Goal: Information Seeking & Learning: Find specific page/section

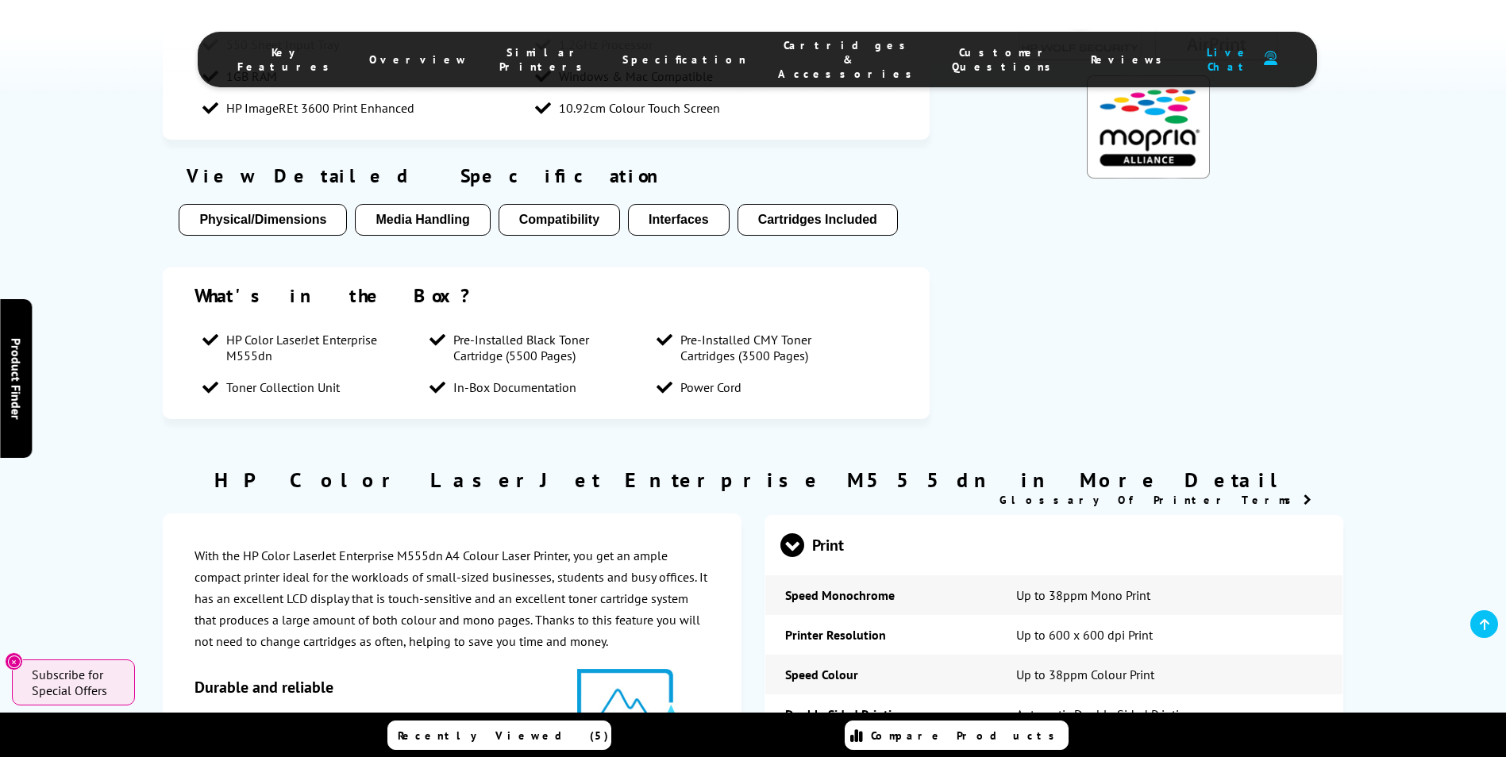
click at [788, 48] on span "Cartridges & Accessories" at bounding box center [849, 59] width 142 height 43
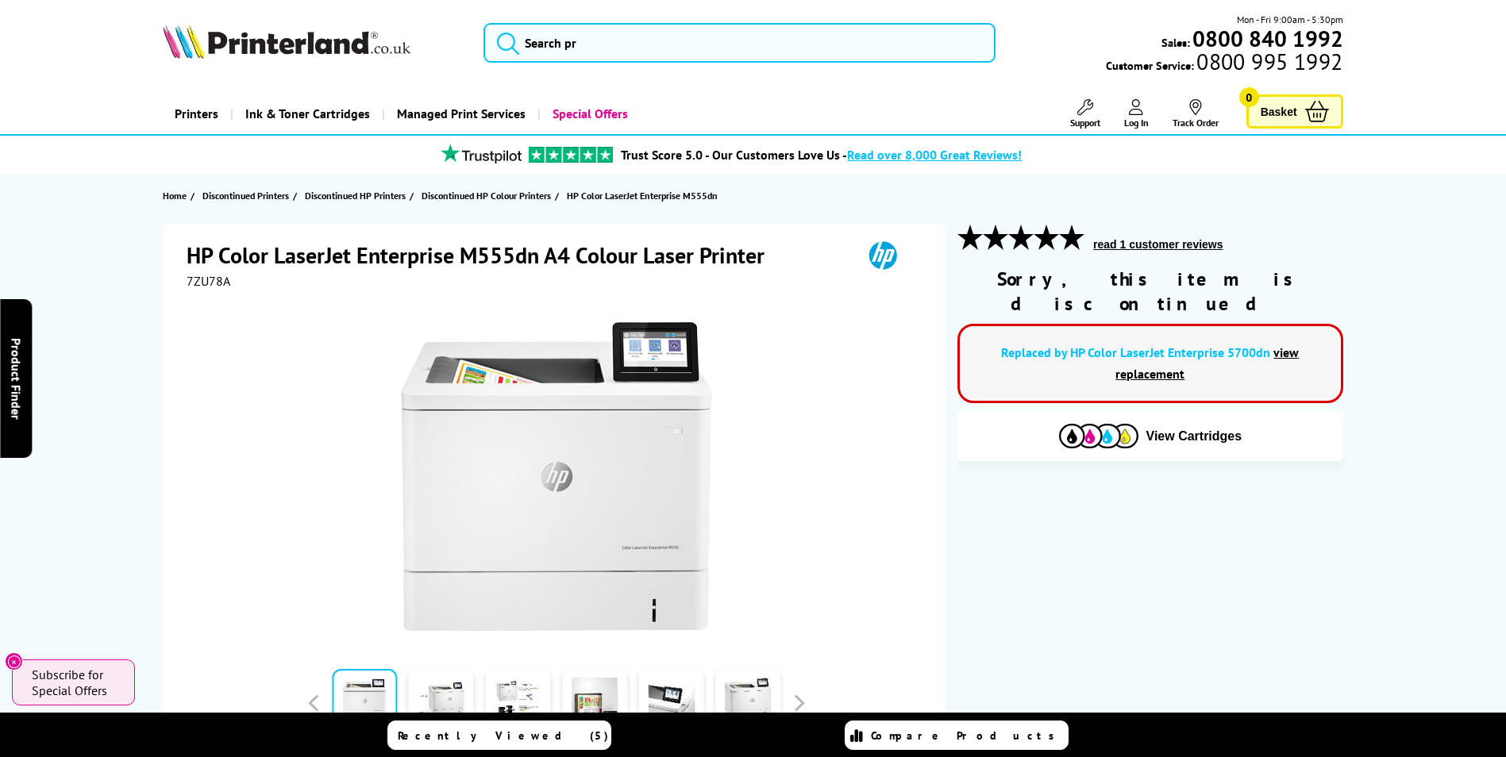
click at [1280, 345] on link "view replacement" at bounding box center [1206, 363] width 183 height 37
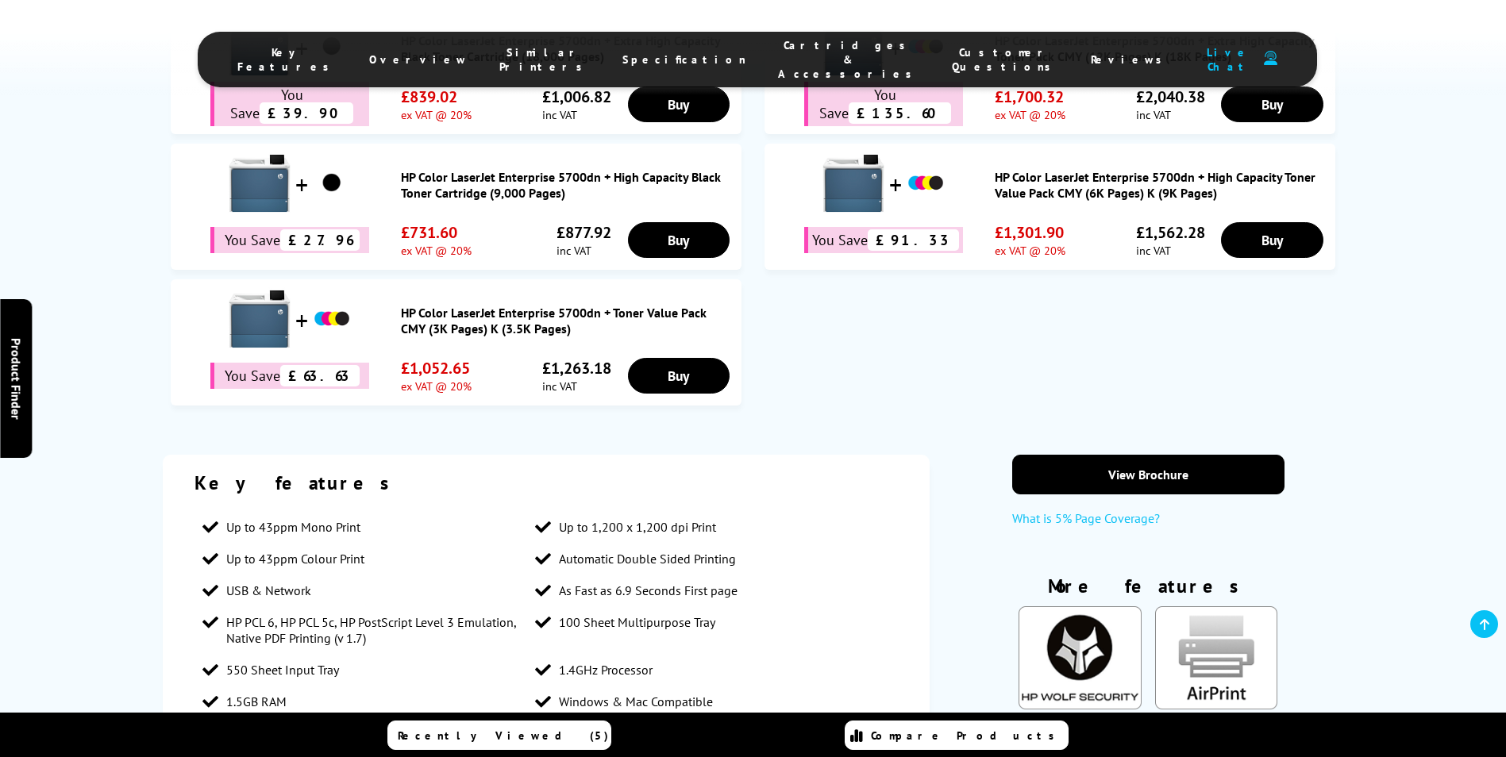
scroll to position [1350, 0]
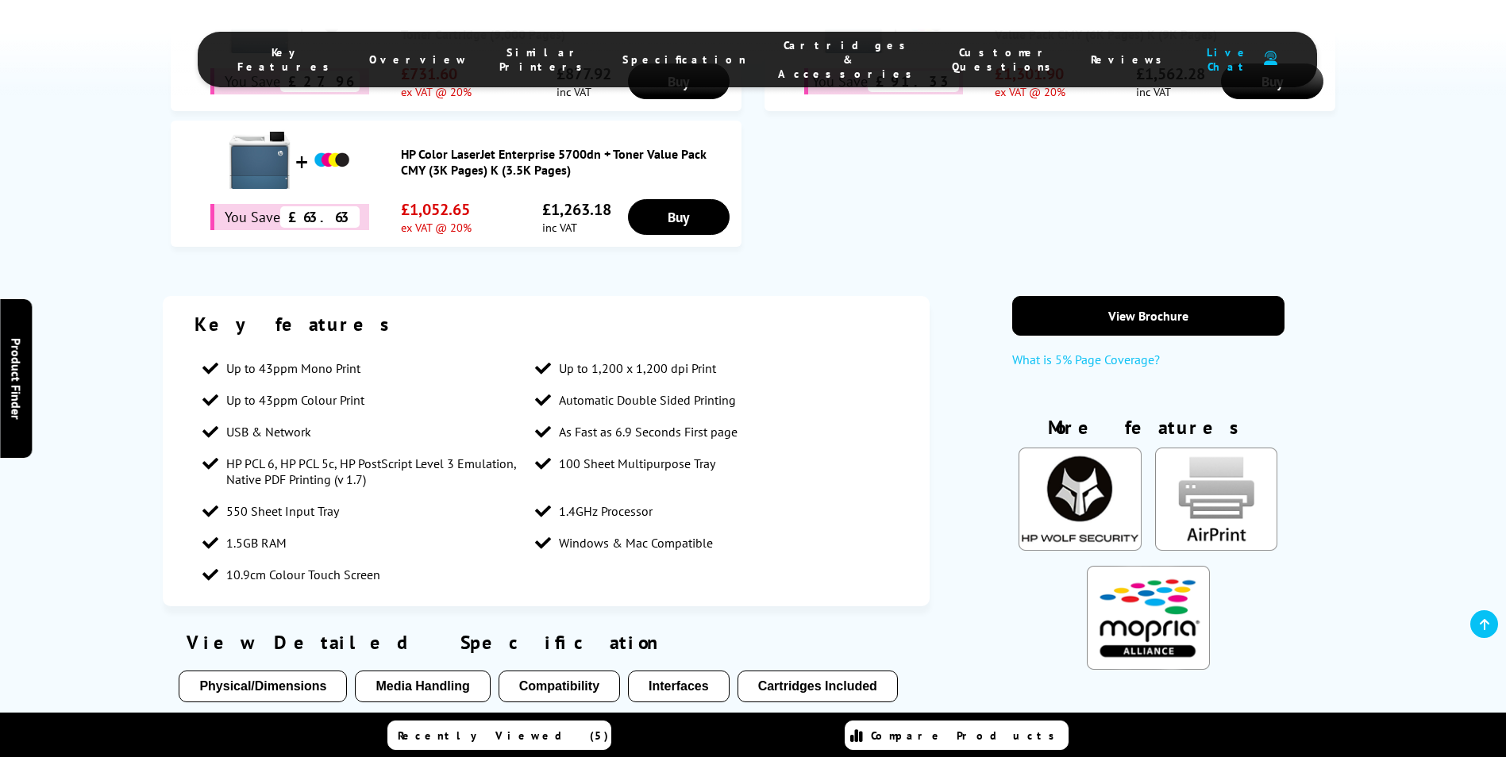
click at [796, 25] on div "Key Features Overview Similar Printers Specification Cartridges & Accessories C…" at bounding box center [753, 47] width 1506 height 95
click at [797, 38] on li "Cartridges & Accessories" at bounding box center [849, 59] width 174 height 43
click at [797, 48] on span "Cartridges & Accessories" at bounding box center [849, 59] width 142 height 43
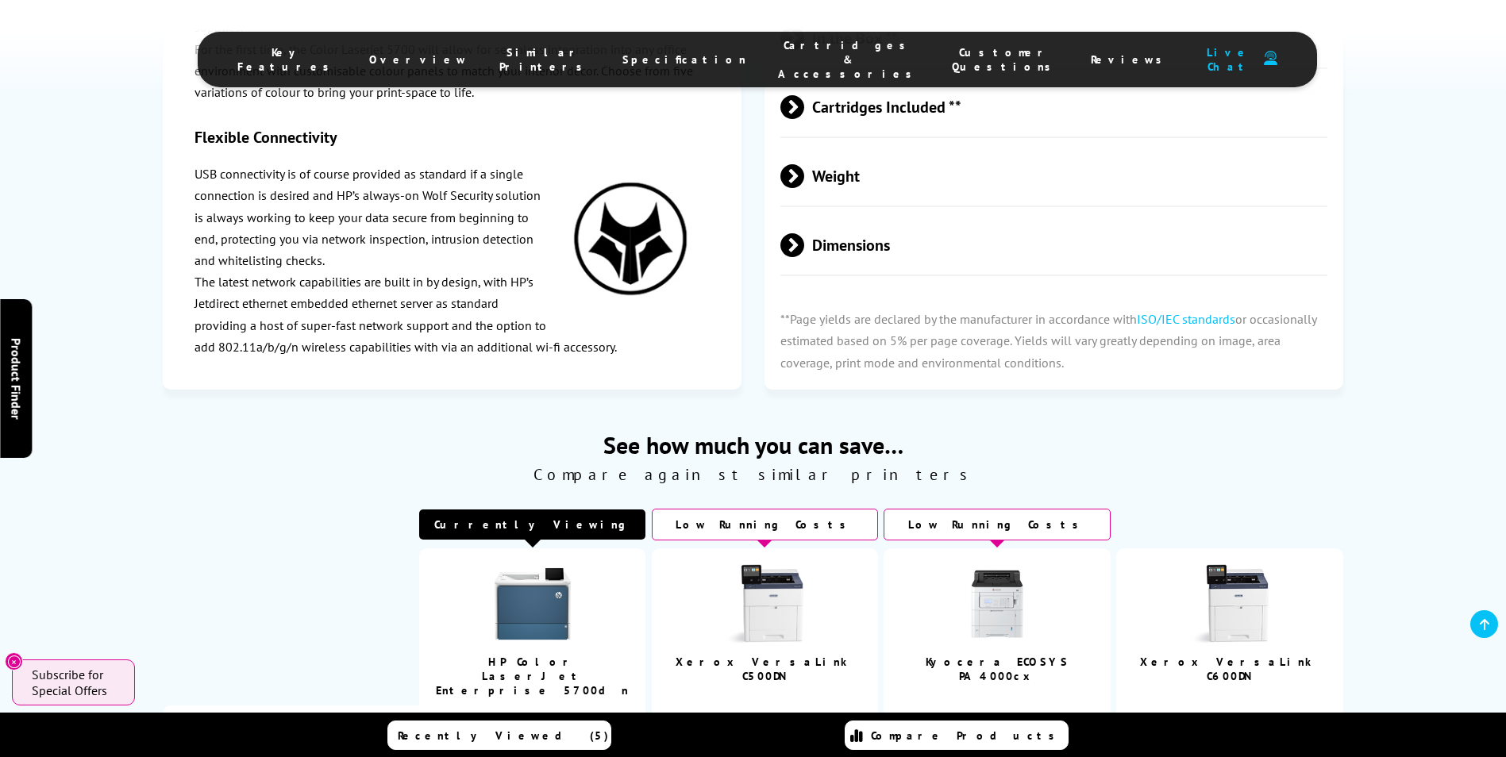
scroll to position [3347, 0]
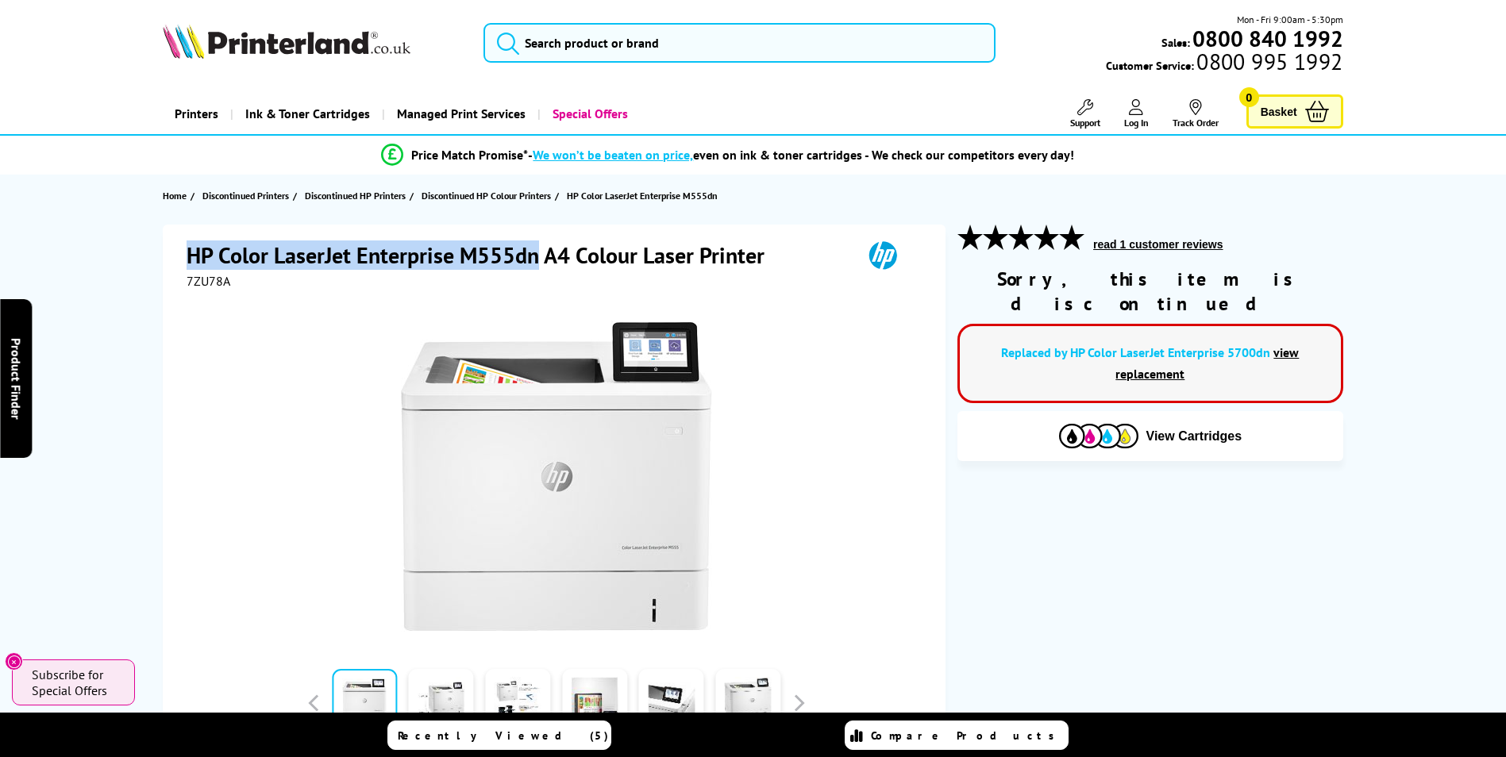
drag, startPoint x: 190, startPoint y: 256, endPoint x: 537, endPoint y: 252, distance: 347.8
click at [537, 252] on h1 "HP Color LaserJet Enterprise M555dn A4 Colour Laser Printer" at bounding box center [484, 255] width 594 height 29
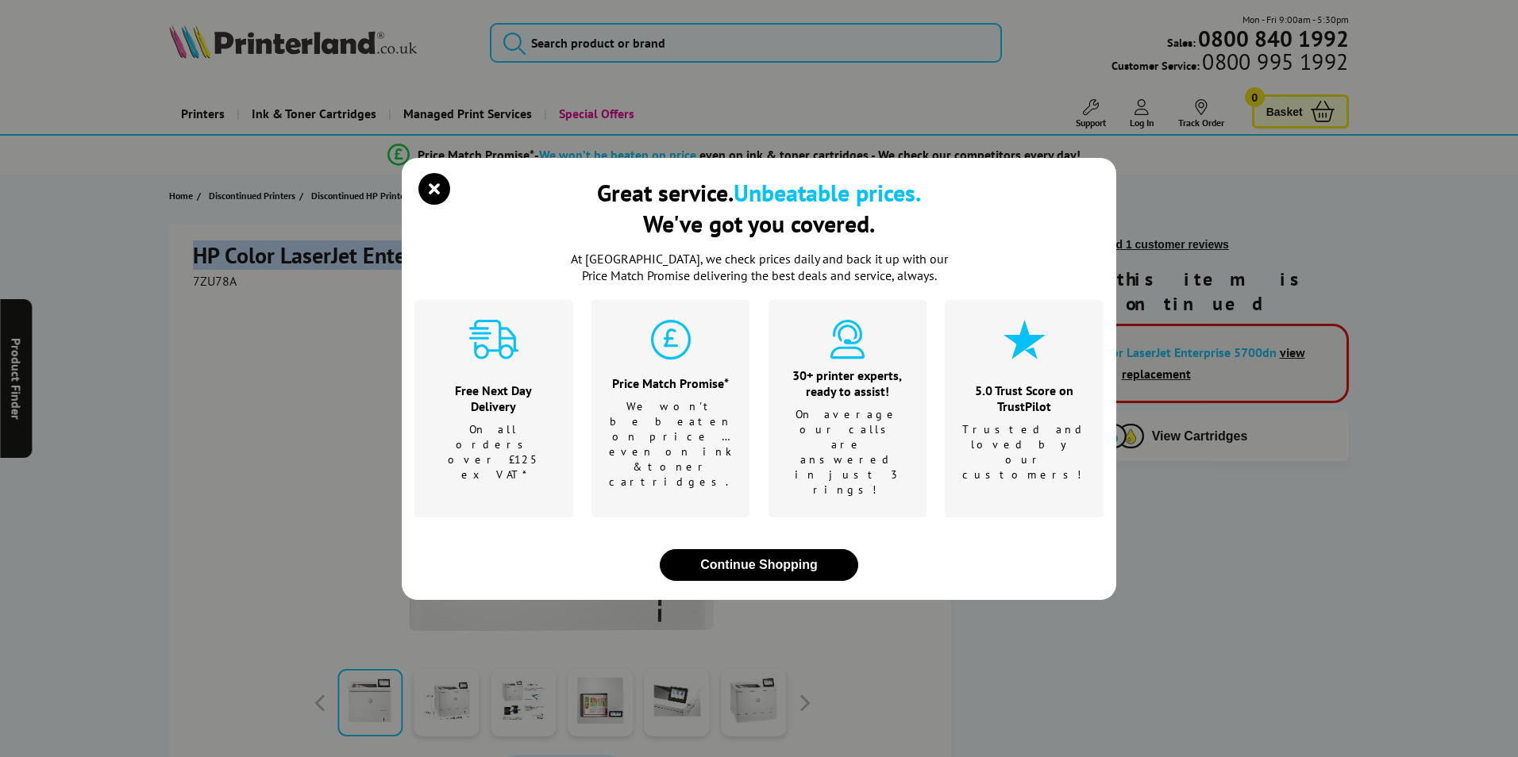
copy h1 "HP Color LaserJet Enterprise M555dn"
drag, startPoint x: 435, startPoint y: 224, endPoint x: 513, endPoint y: 225, distance: 77.8
click at [438, 205] on icon "close modal" at bounding box center [434, 189] width 32 height 32
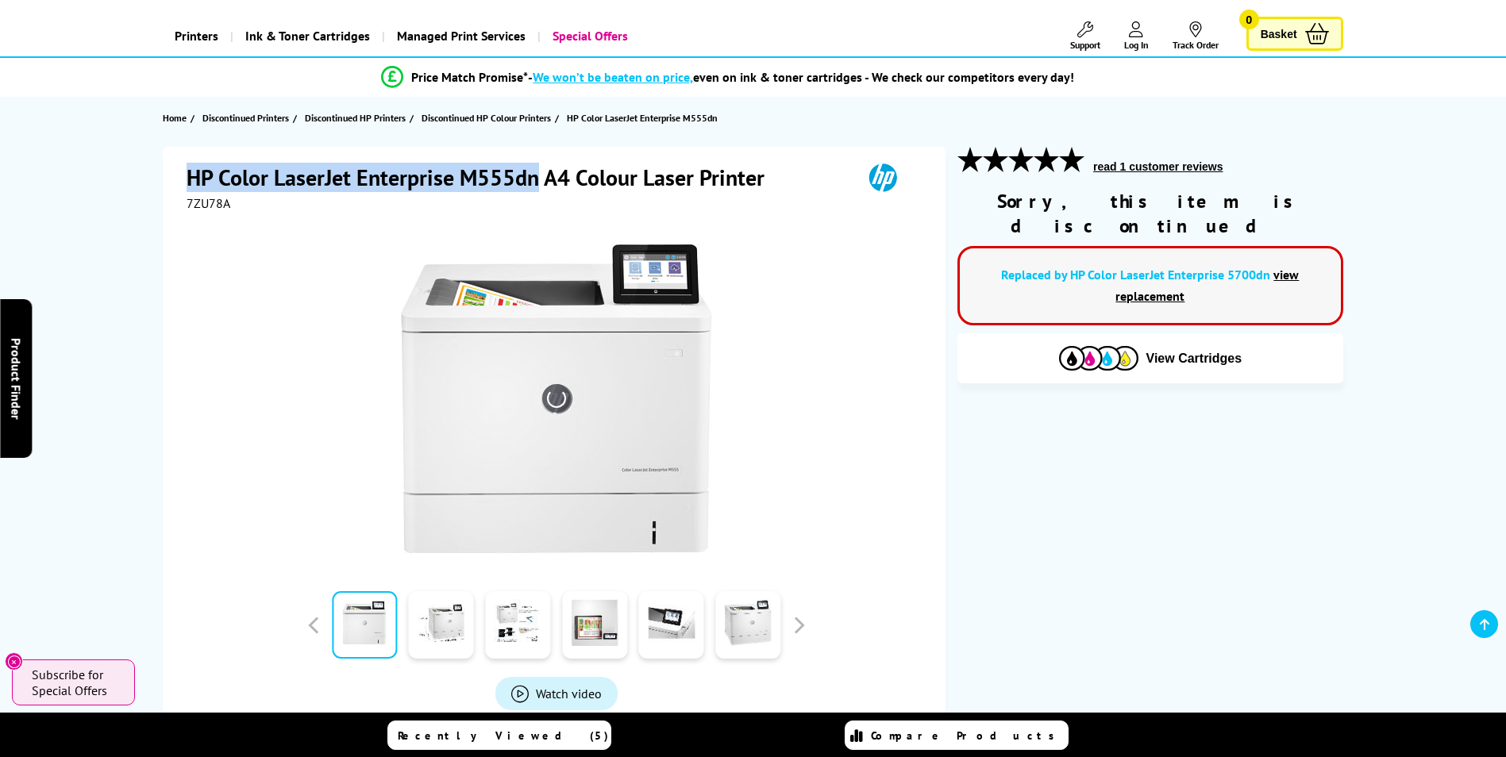
scroll to position [238, 0]
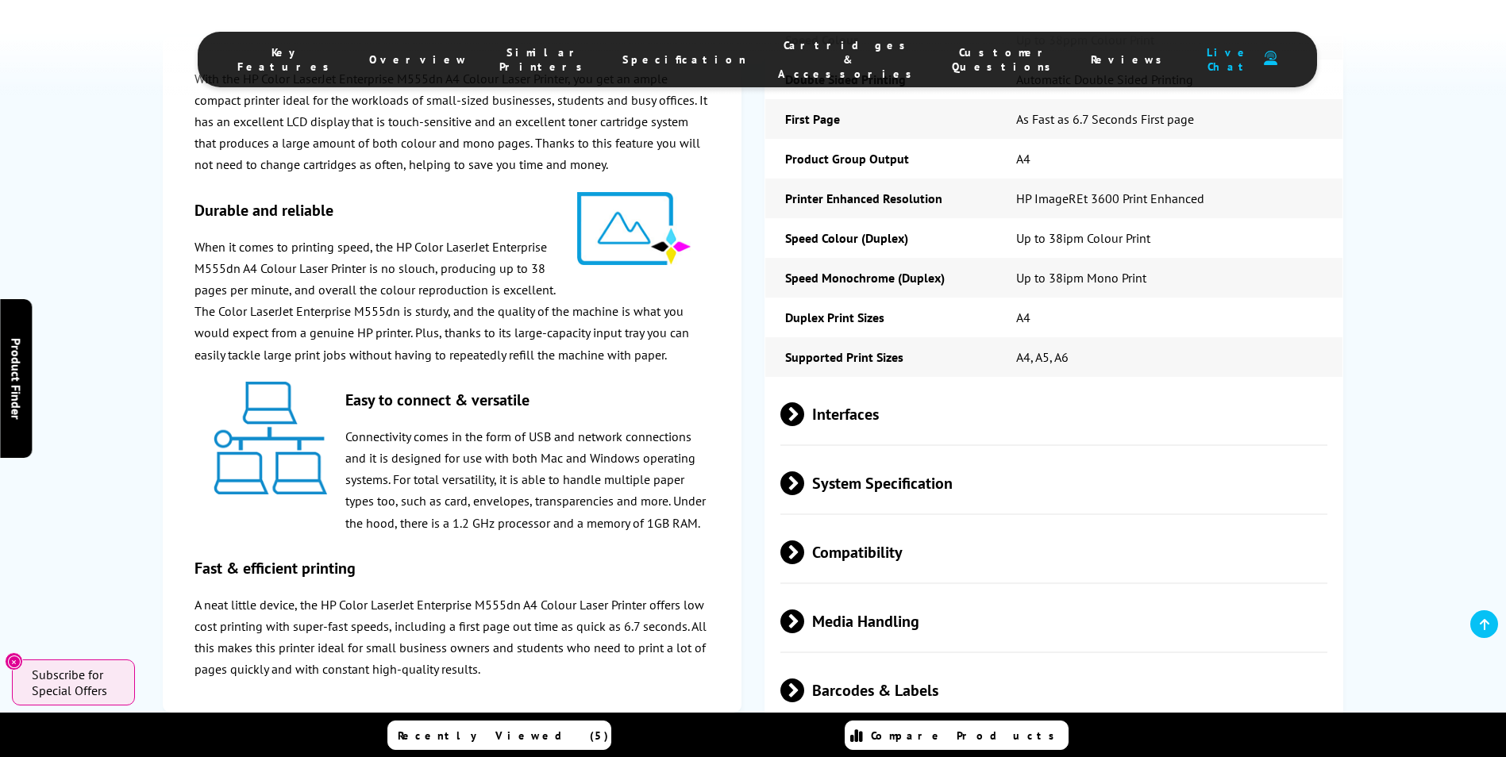
click at [778, 54] on span "Cartridges & Accessories" at bounding box center [849, 59] width 142 height 43
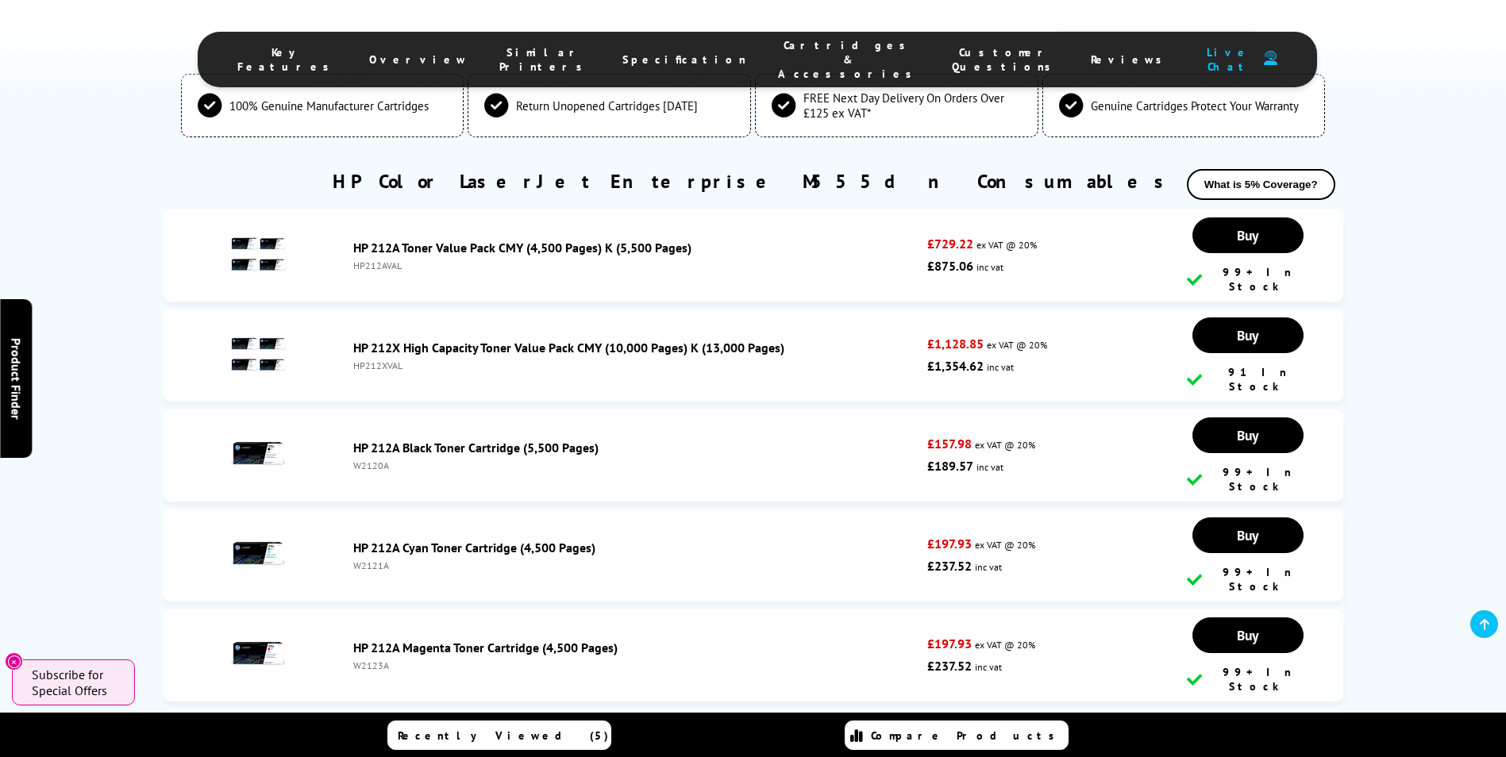
scroll to position [3587, 0]
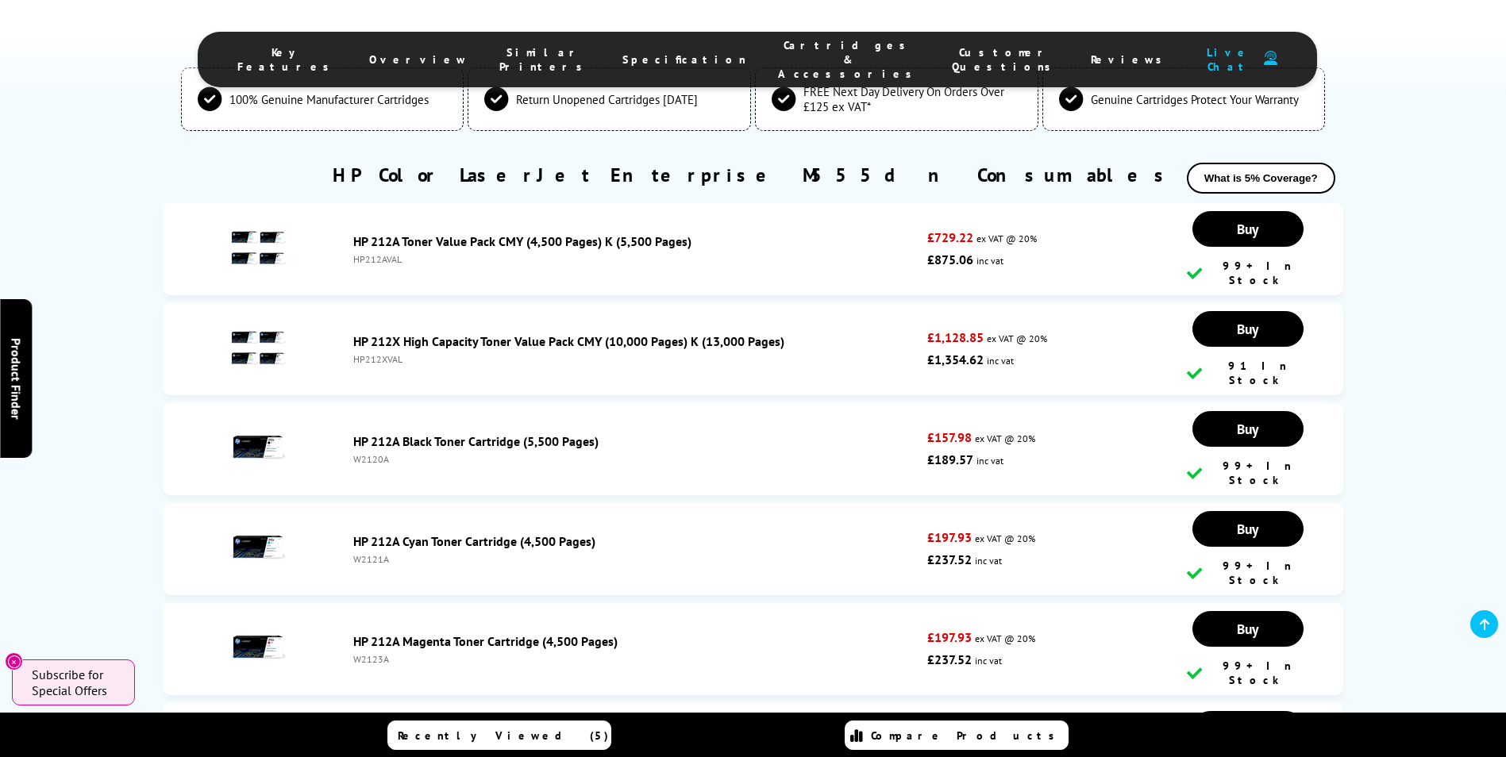
click at [364, 453] on div "W2120A" at bounding box center [636, 459] width 566 height 12
copy div "W2120A"
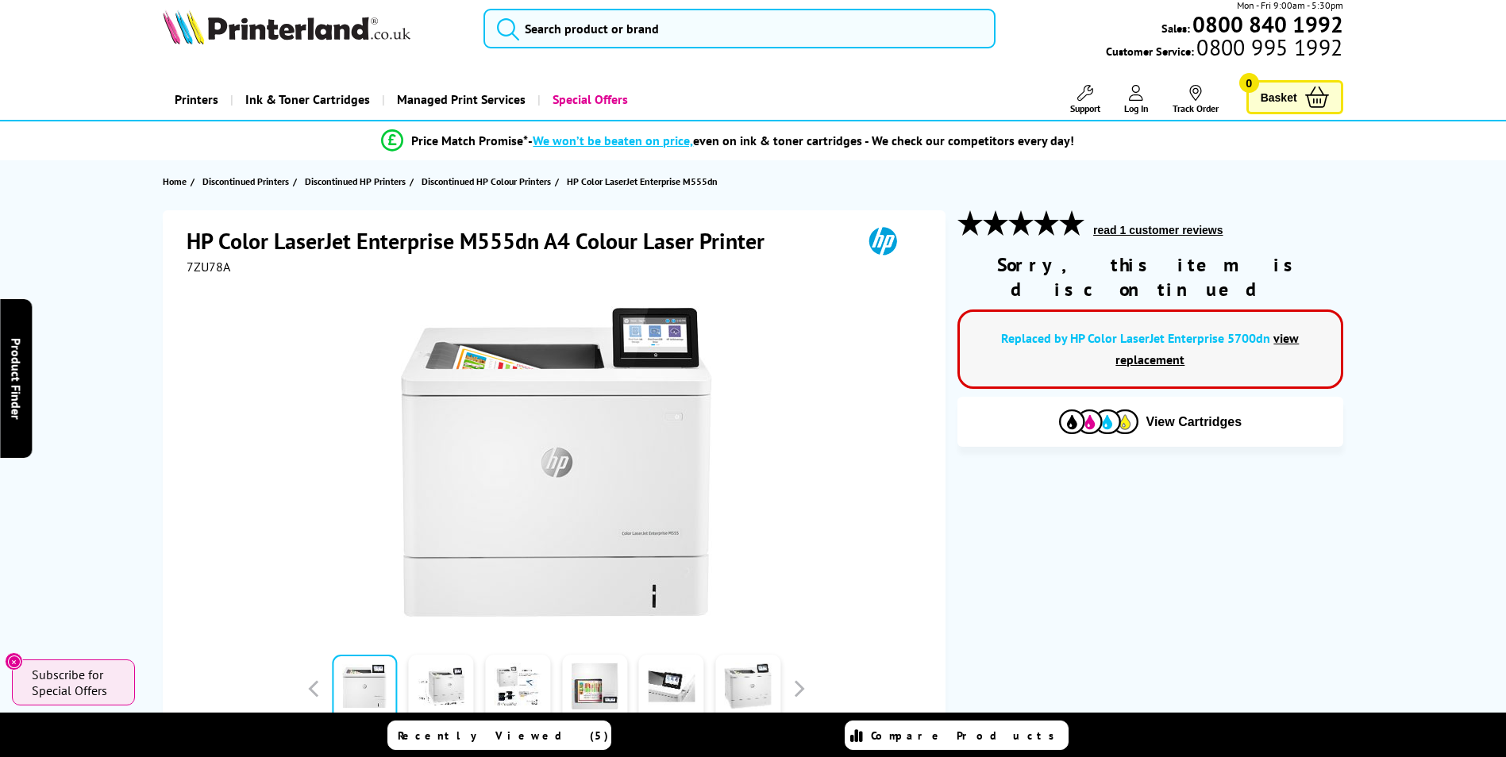
scroll to position [0, 0]
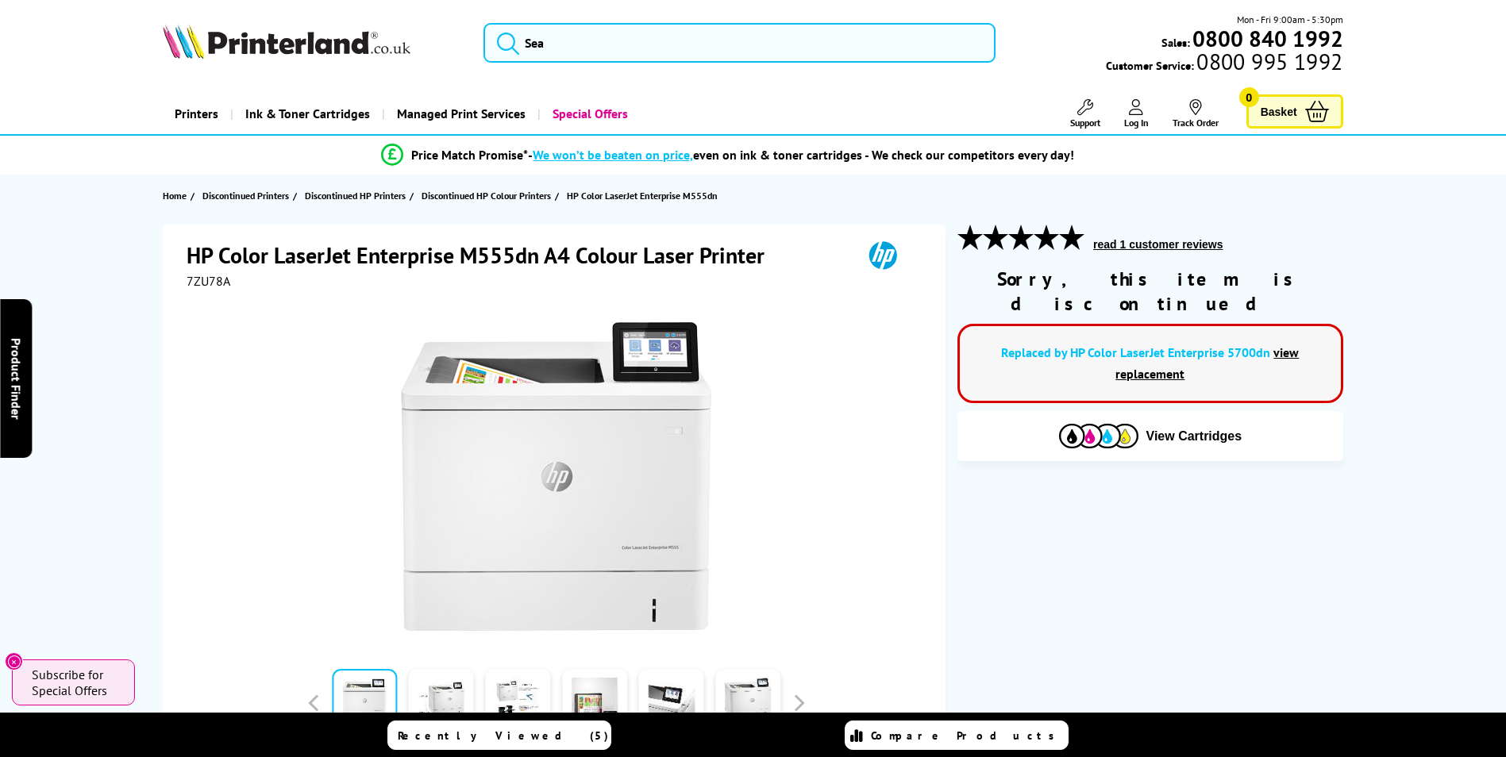
click at [1276, 345] on link "view replacement" at bounding box center [1206, 363] width 183 height 37
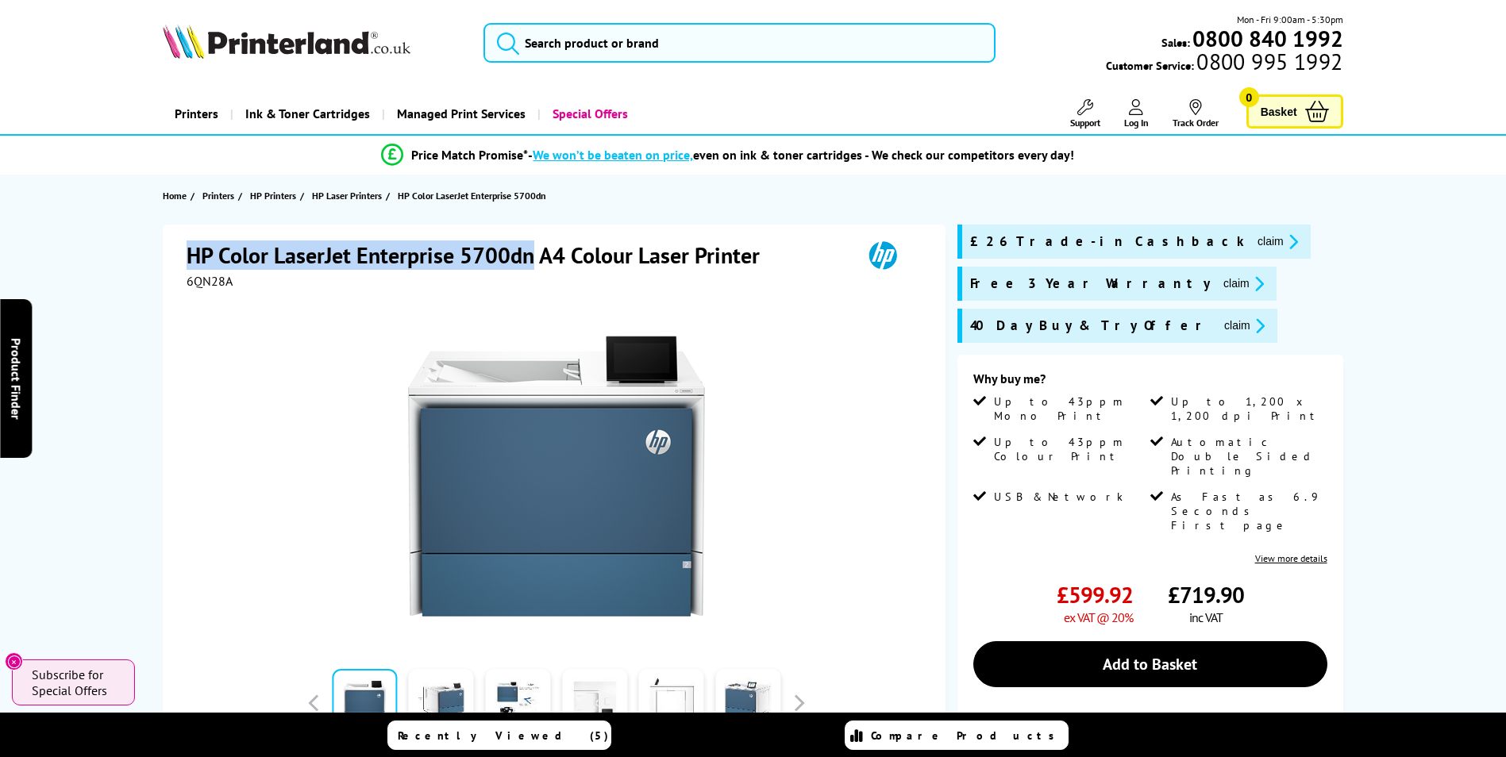
drag, startPoint x: 192, startPoint y: 253, endPoint x: 534, endPoint y: 258, distance: 341.4
click at [534, 258] on h1 "HP Color LaserJet Enterprise 5700dn A4 Colour Laser Printer" at bounding box center [481, 255] width 589 height 29
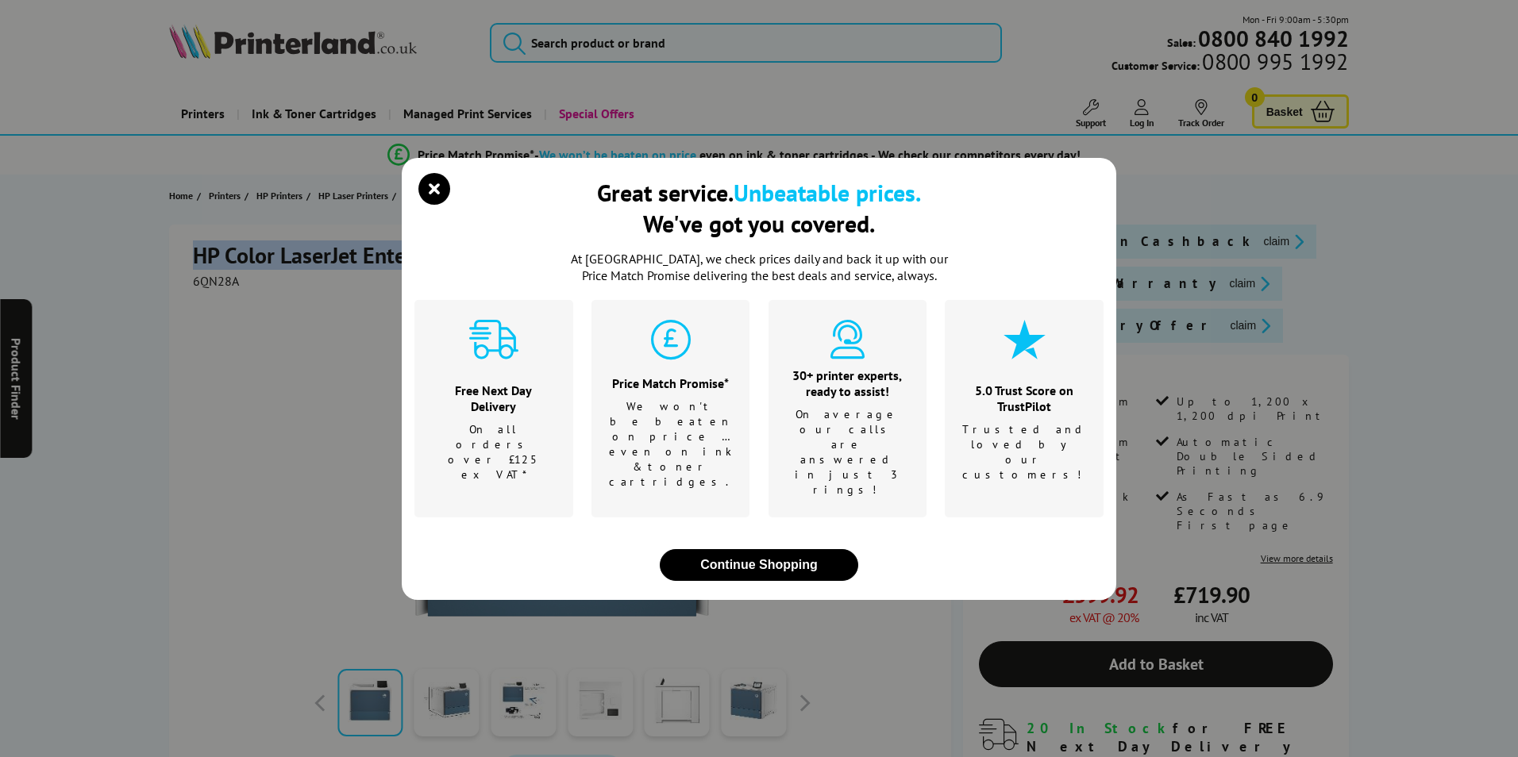
copy h1 "HP Color LaserJet Enterprise 5700dn"
drag, startPoint x: 424, startPoint y: 213, endPoint x: 433, endPoint y: 219, distance: 11.4
click at [433, 205] on icon "close modal" at bounding box center [434, 189] width 32 height 32
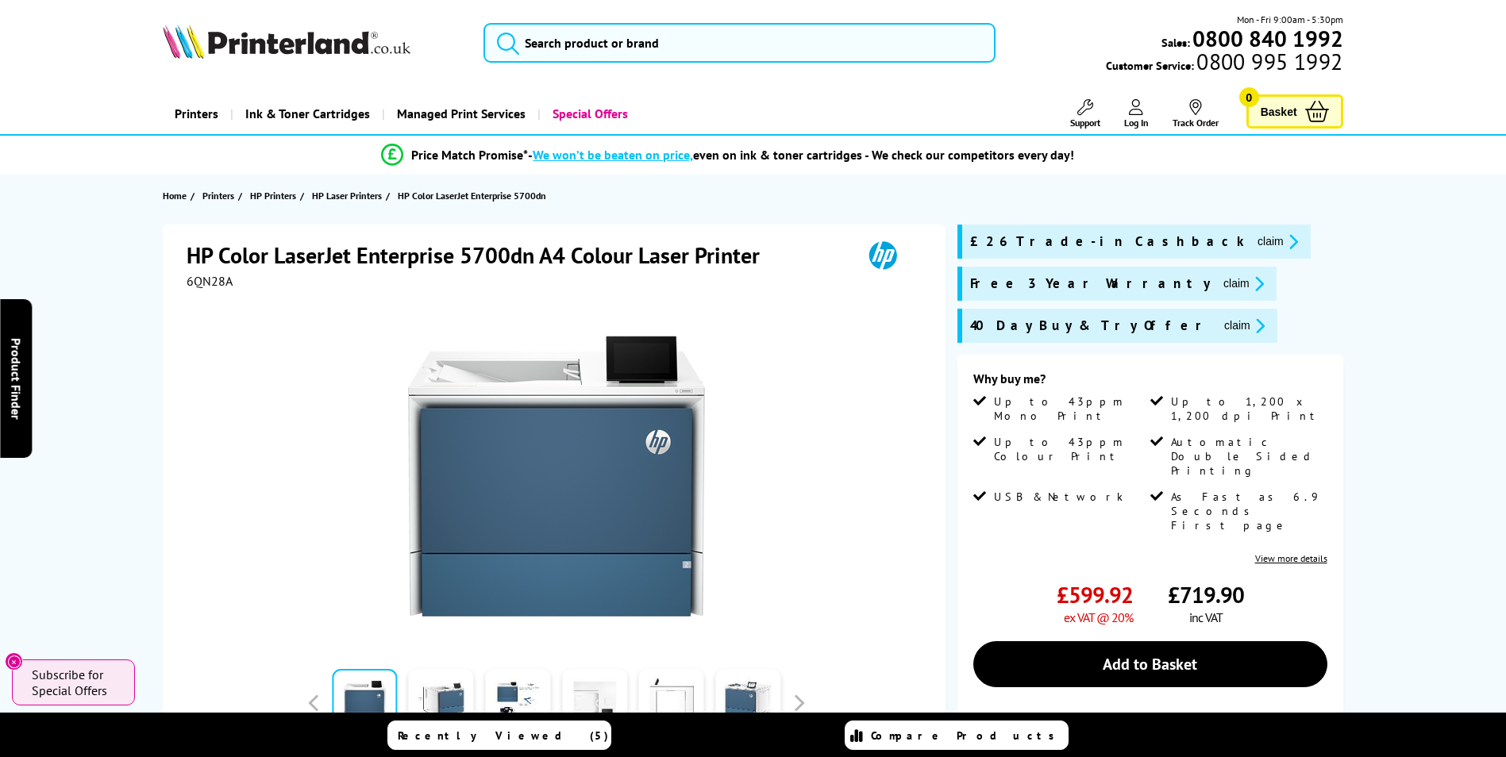
click at [615, 314] on div at bounding box center [556, 468] width 739 height 359
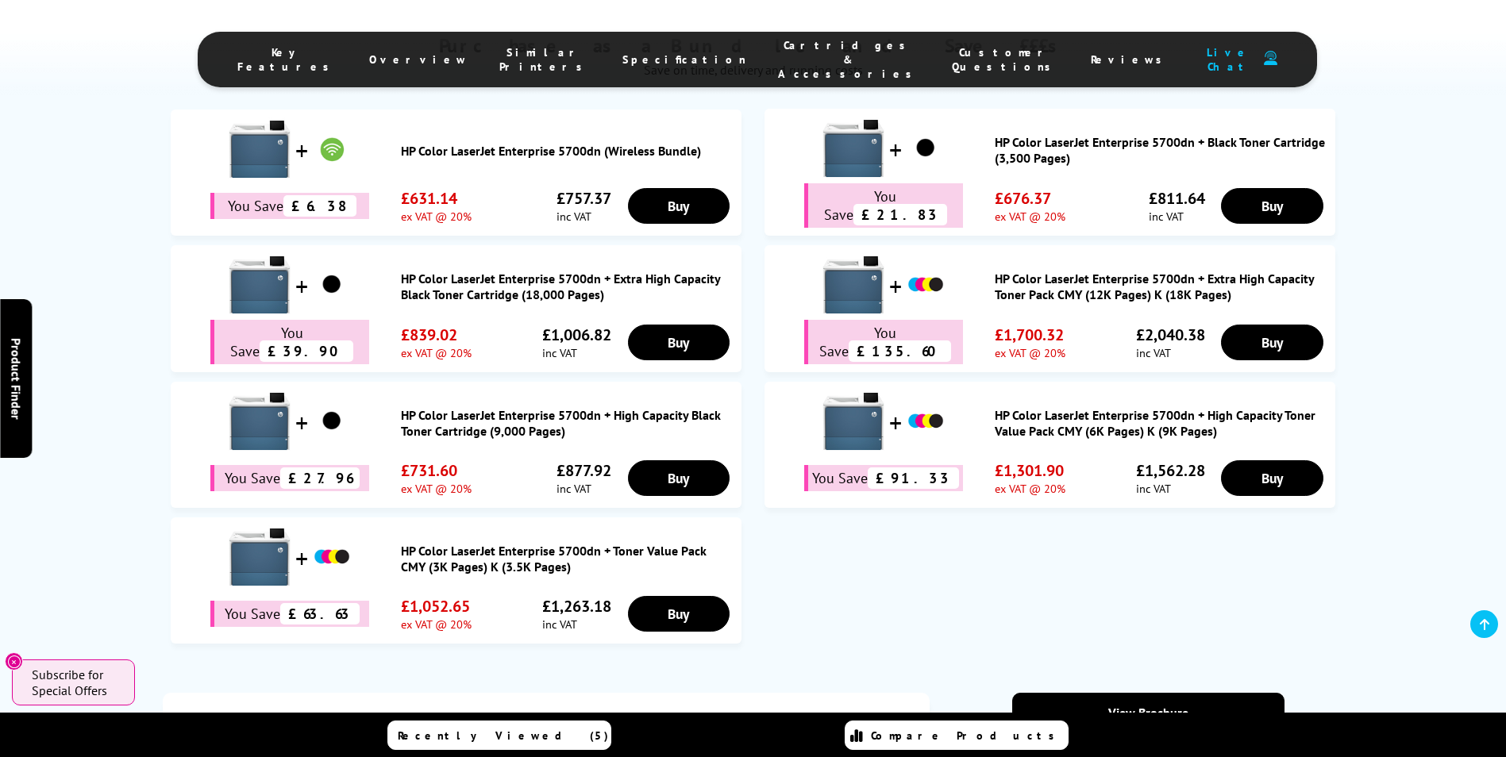
click at [787, 55] on span "Cartridges & Accessories" at bounding box center [849, 59] width 142 height 43
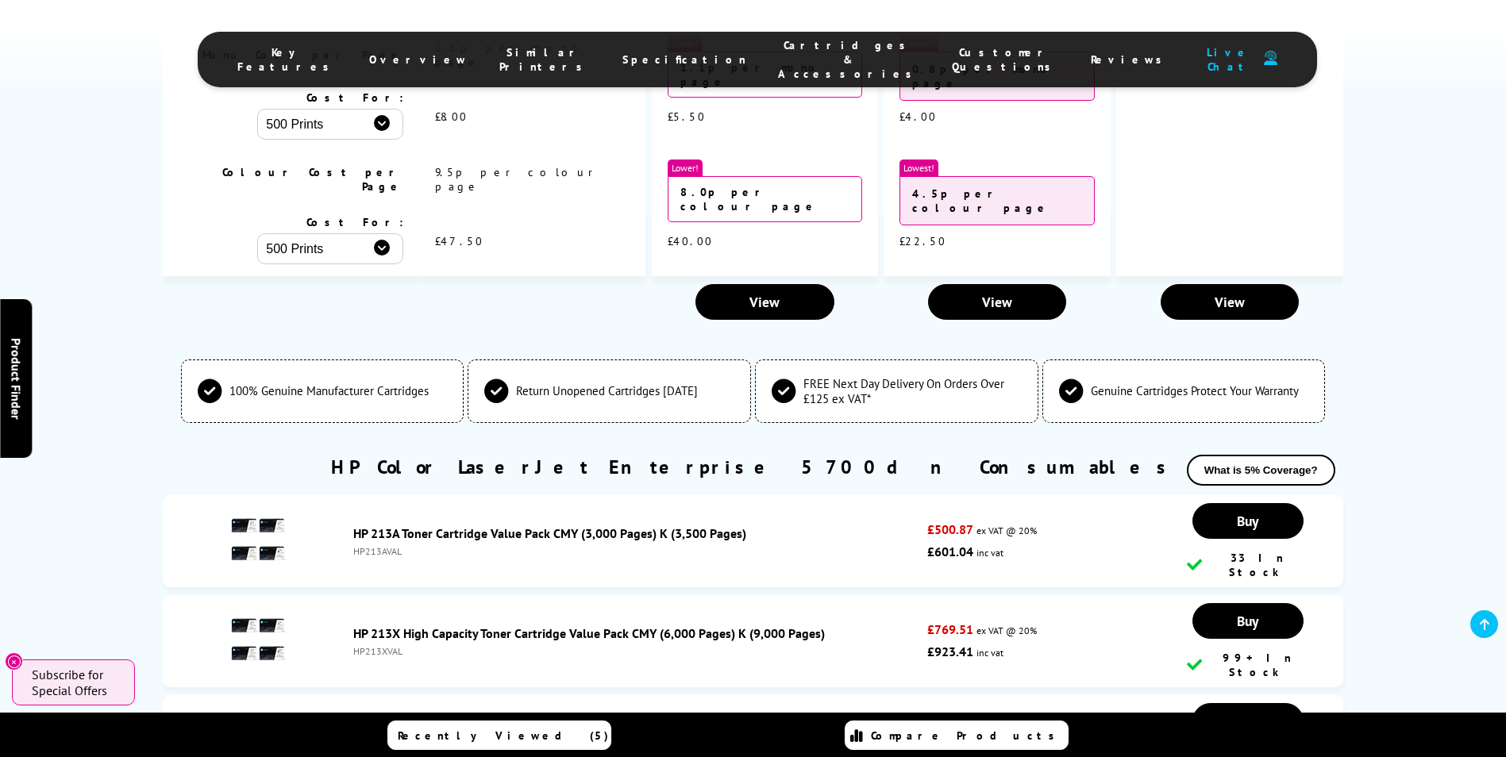
scroll to position [4538, 0]
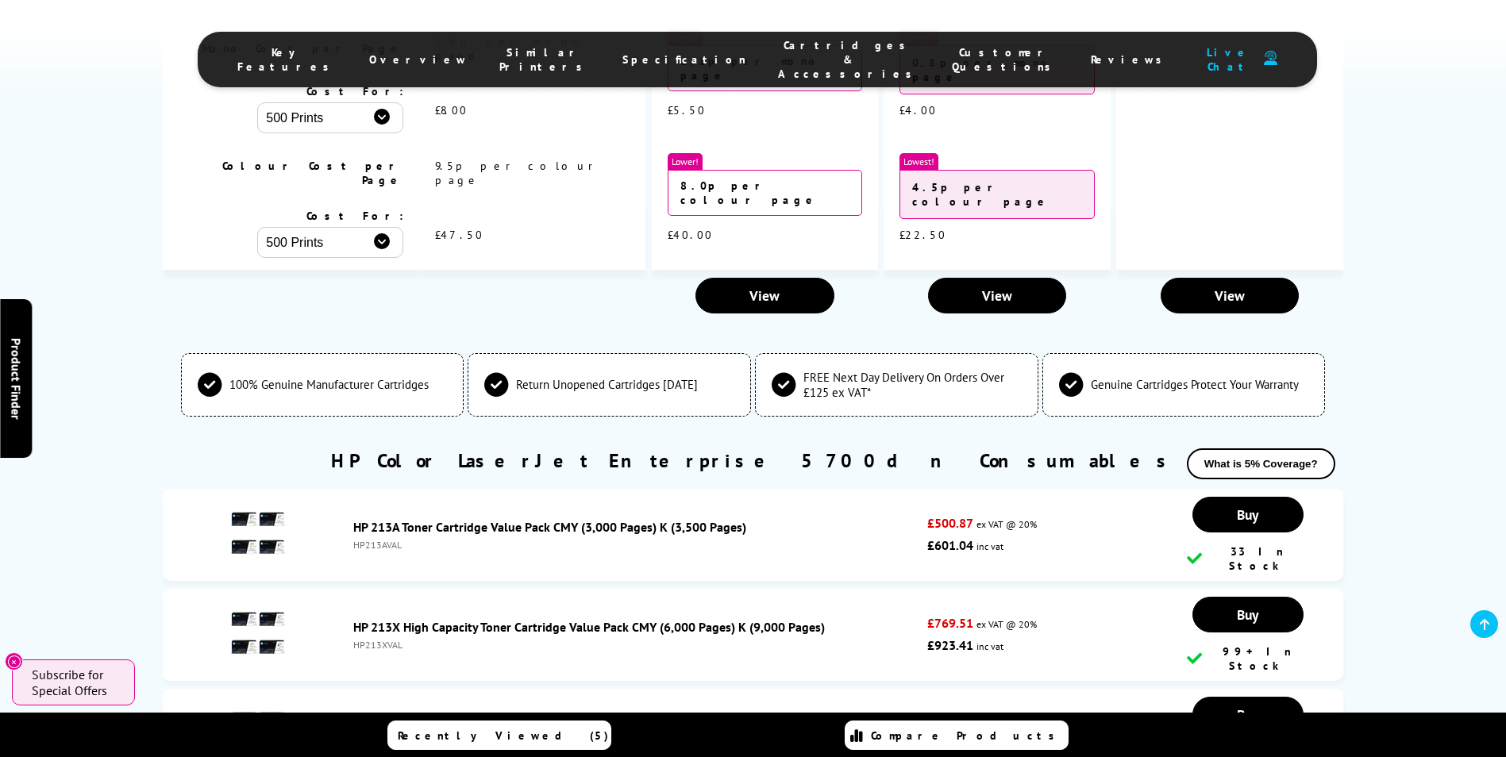
copy div "W2130A"
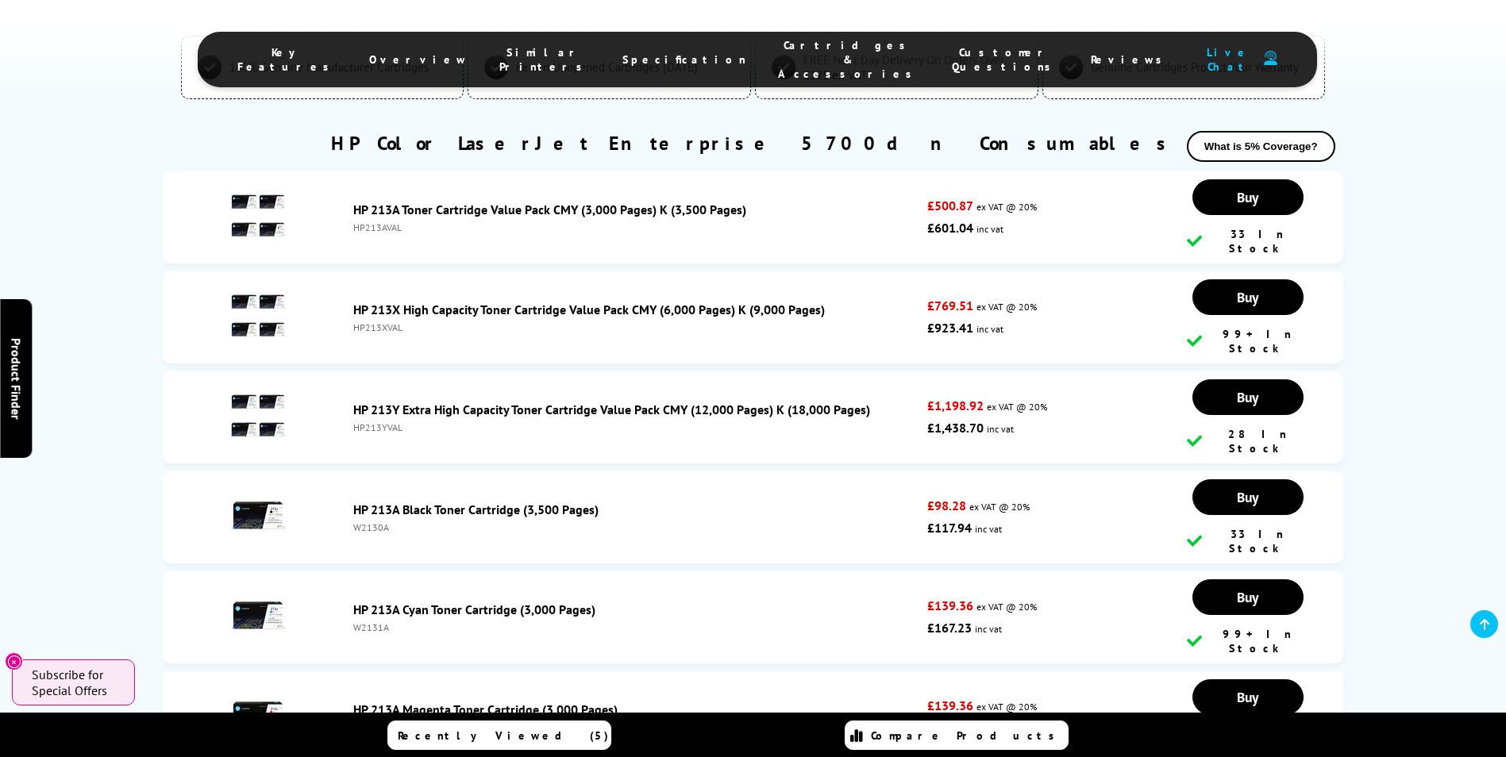
click at [379, 622] on div "W2131A" at bounding box center [636, 628] width 566 height 12
copy div "W2131A"
click at [376, 722] on div "W2133A" at bounding box center [636, 728] width 566 height 12
click at [375, 722] on div "W2133A" at bounding box center [636, 728] width 566 height 12
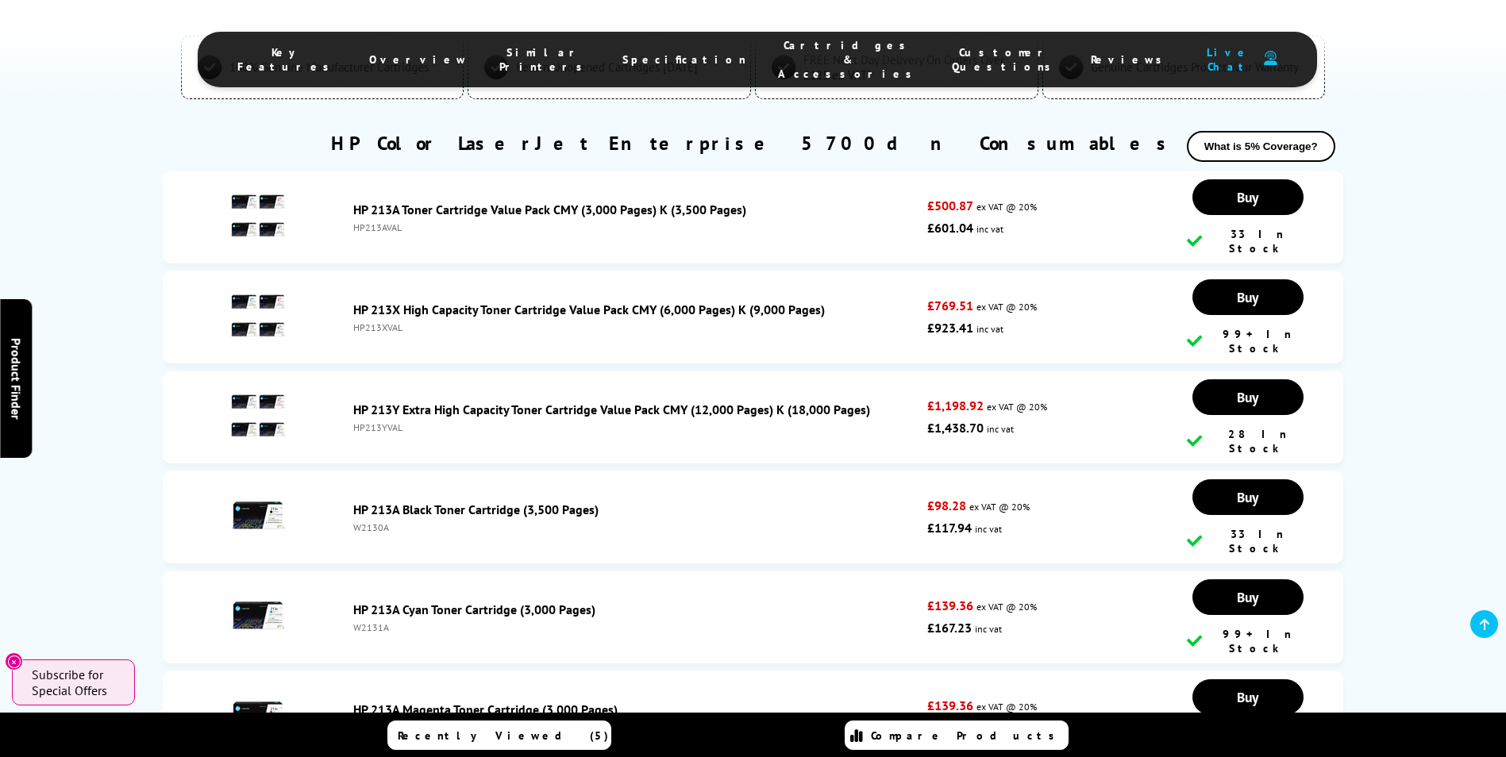
copy div "W2133A"
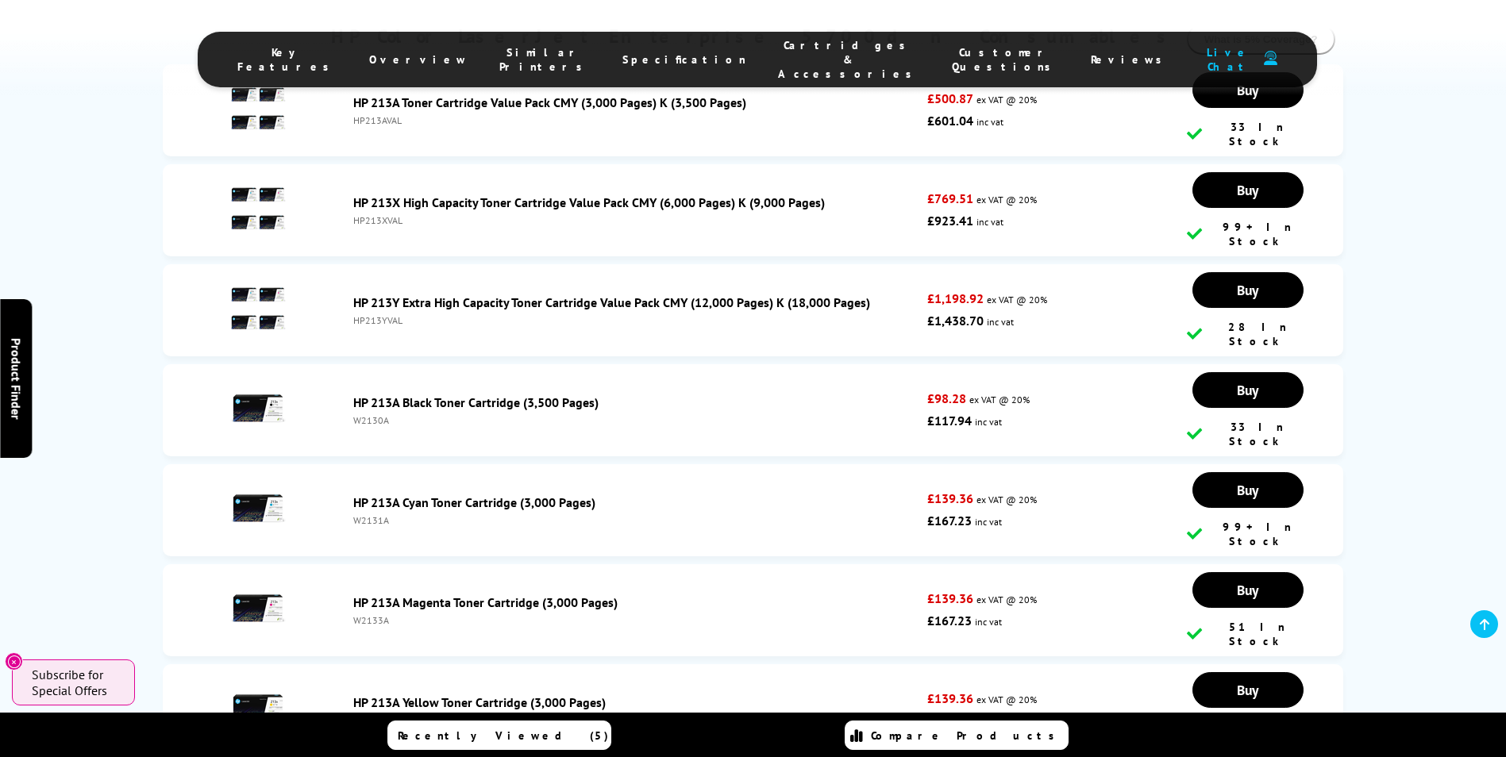
scroll to position [5094, 0]
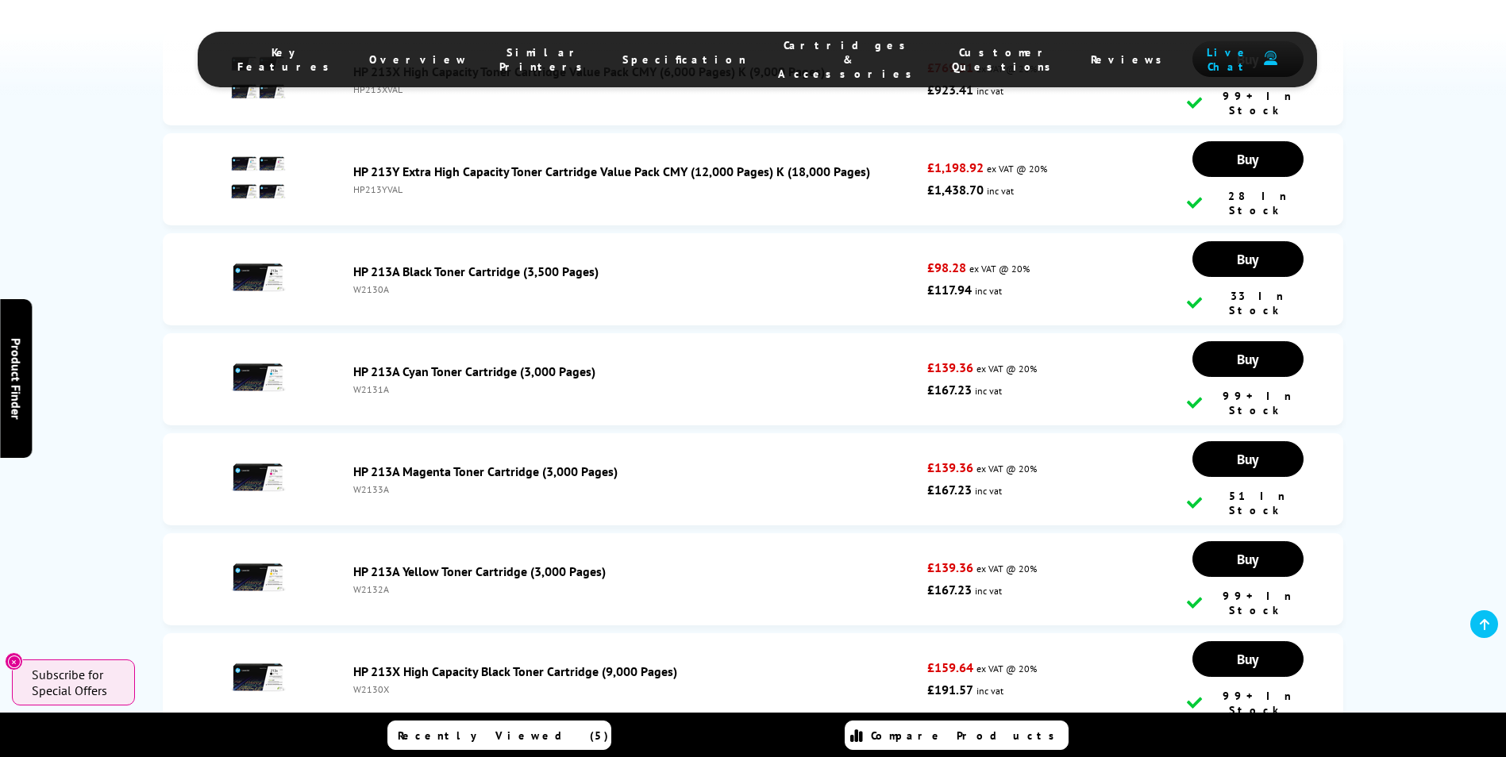
click at [362, 584] on div "W2132A" at bounding box center [636, 590] width 566 height 12
click at [361, 584] on div "W2132A" at bounding box center [636, 590] width 566 height 12
copy div "W2132A"
click at [380, 684] on div "W2130X" at bounding box center [636, 690] width 566 height 12
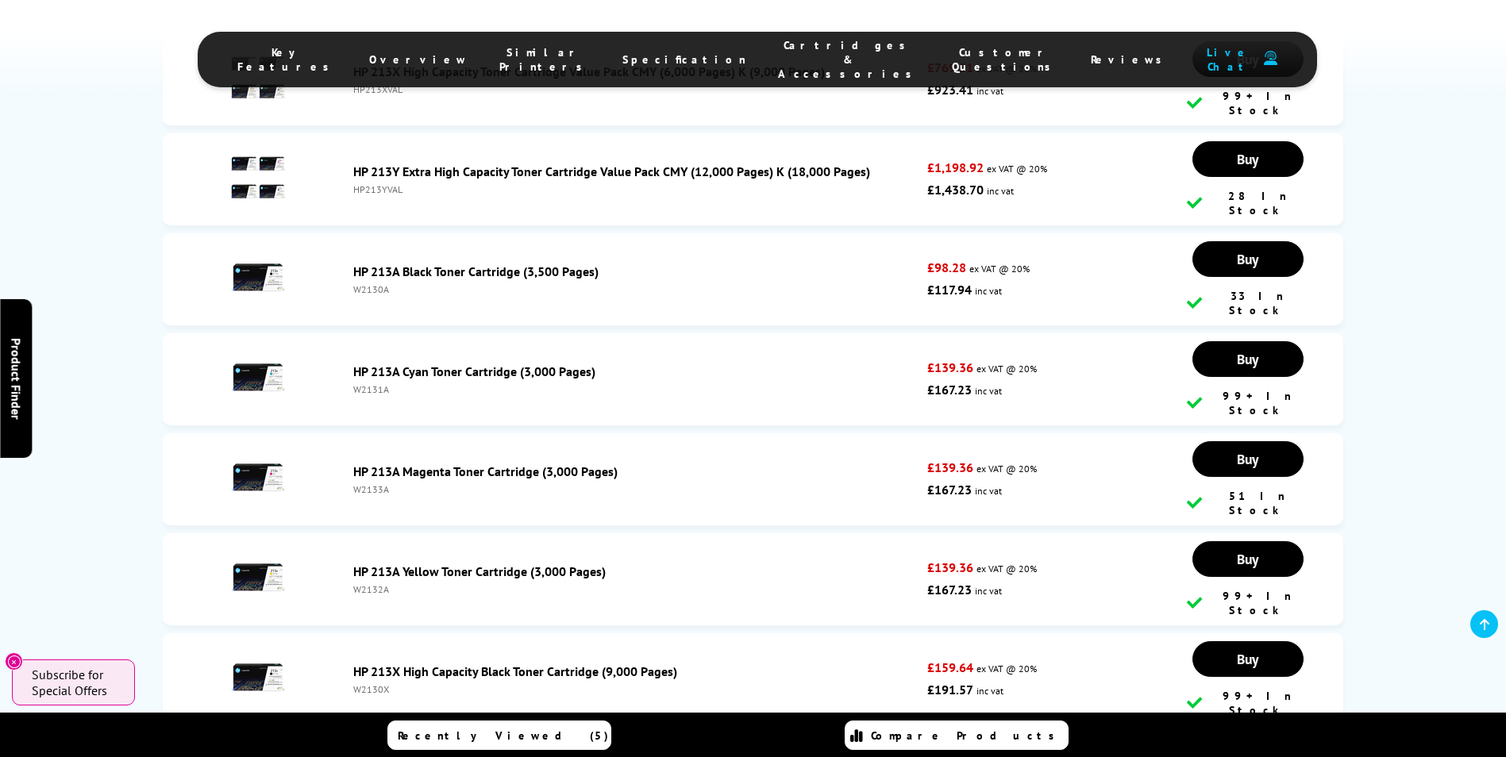
copy div "W2130X"
copy div "W2131X"
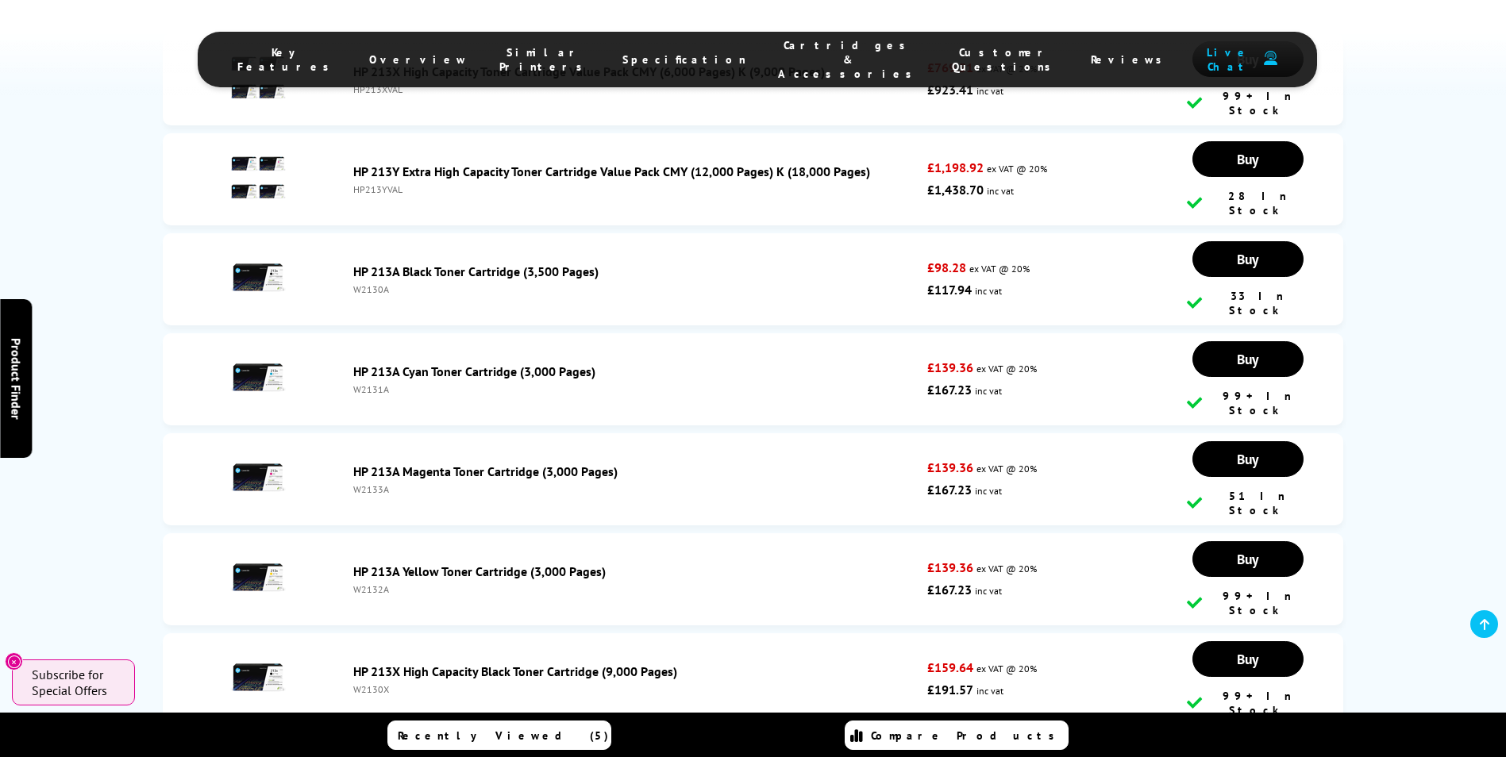
copy div "W2133X"
drag, startPoint x: 379, startPoint y: 679, endPoint x: 371, endPoint y: 679, distance: 8.7
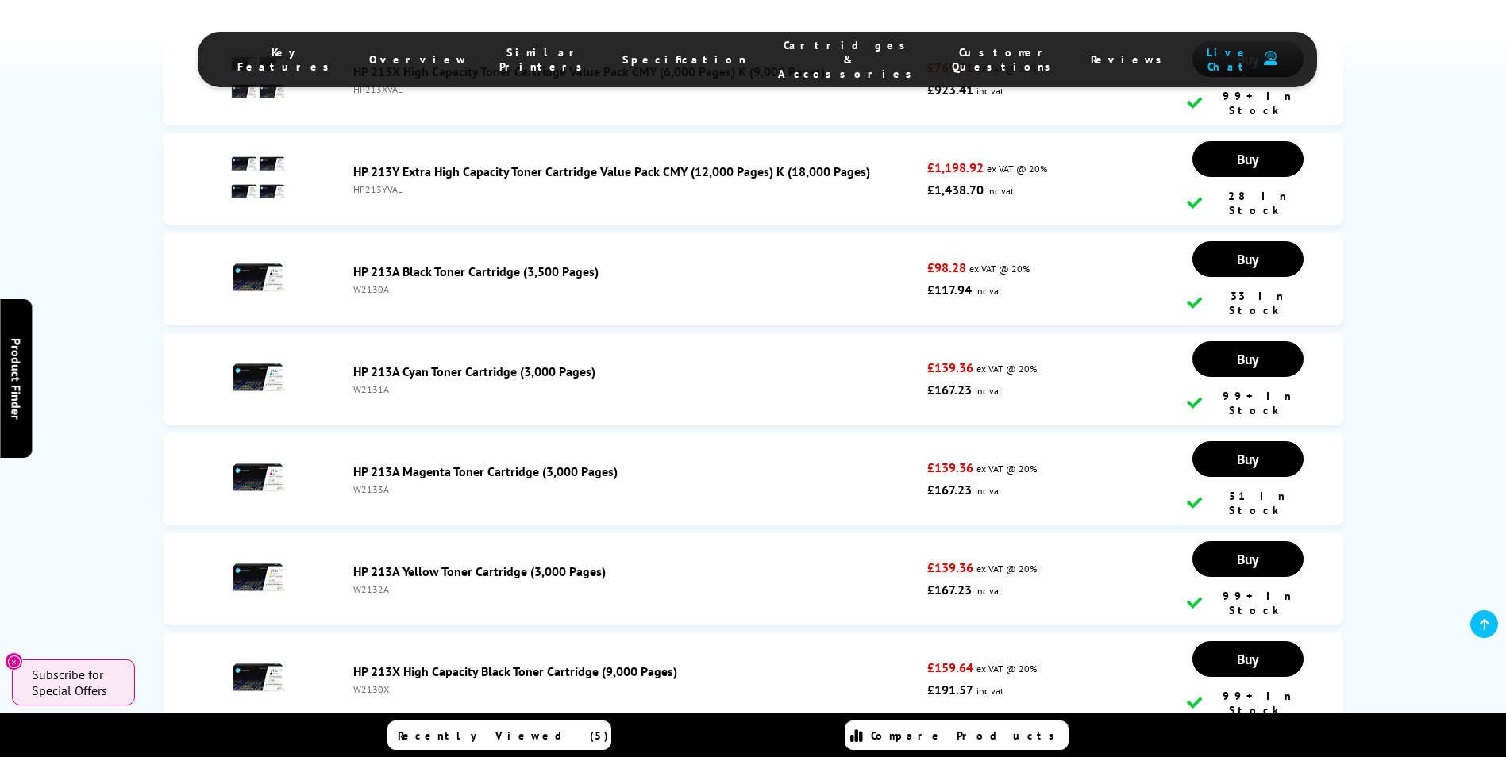
copy div "W2132X"
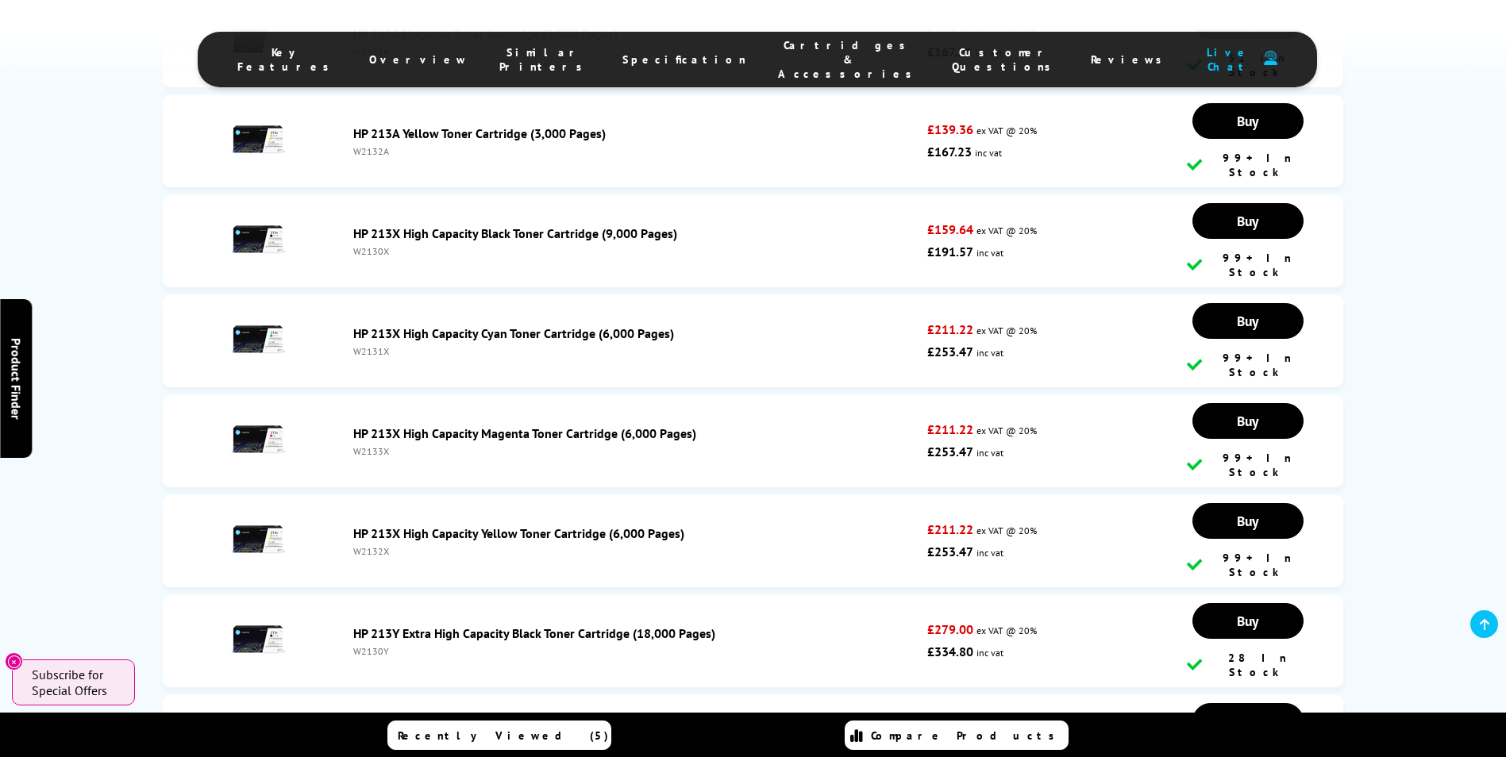
scroll to position [5570, 0]
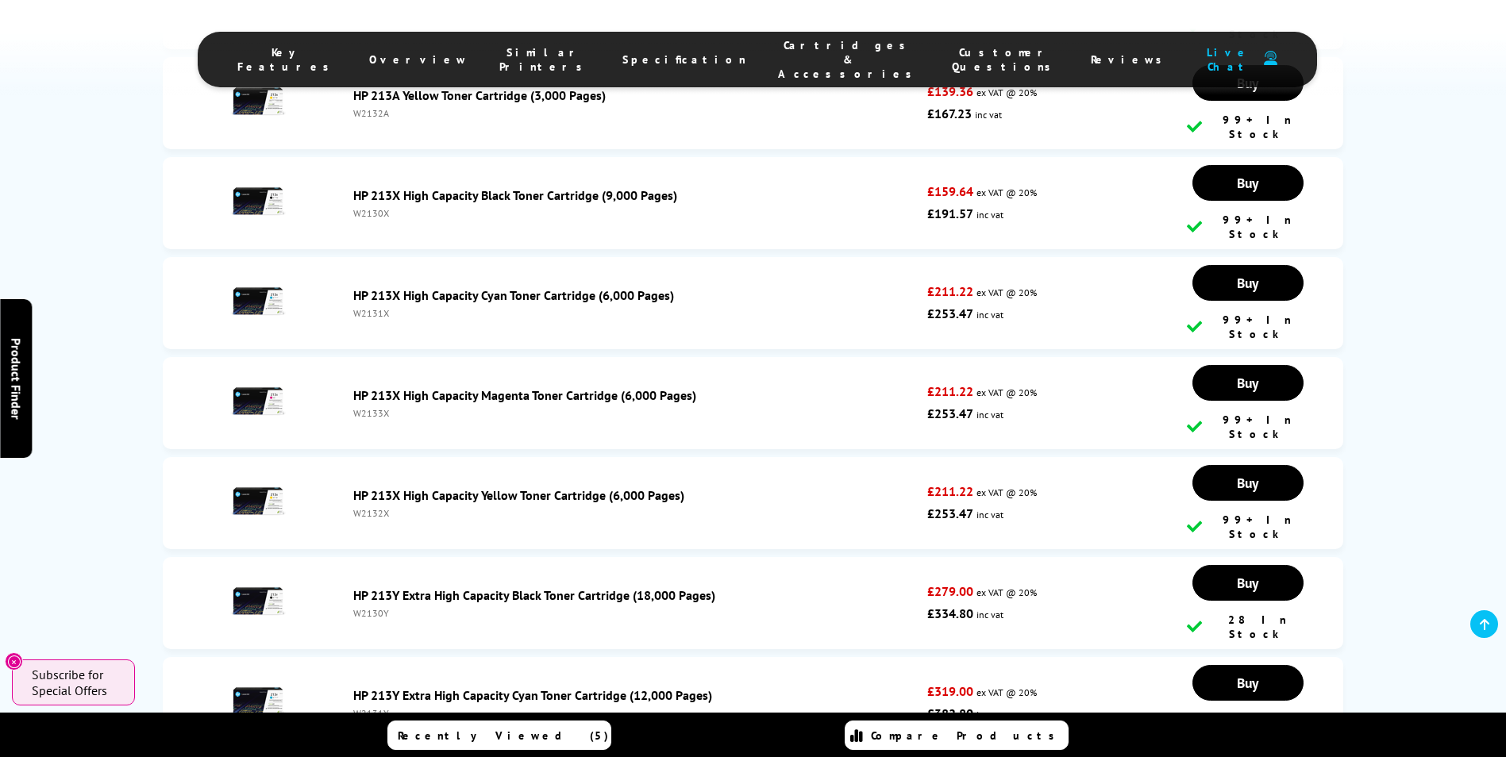
click at [376, 607] on div "W2130Y" at bounding box center [636, 613] width 566 height 12
copy div "W2130Y"
click at [370, 707] on div "W2131Y" at bounding box center [636, 713] width 566 height 12
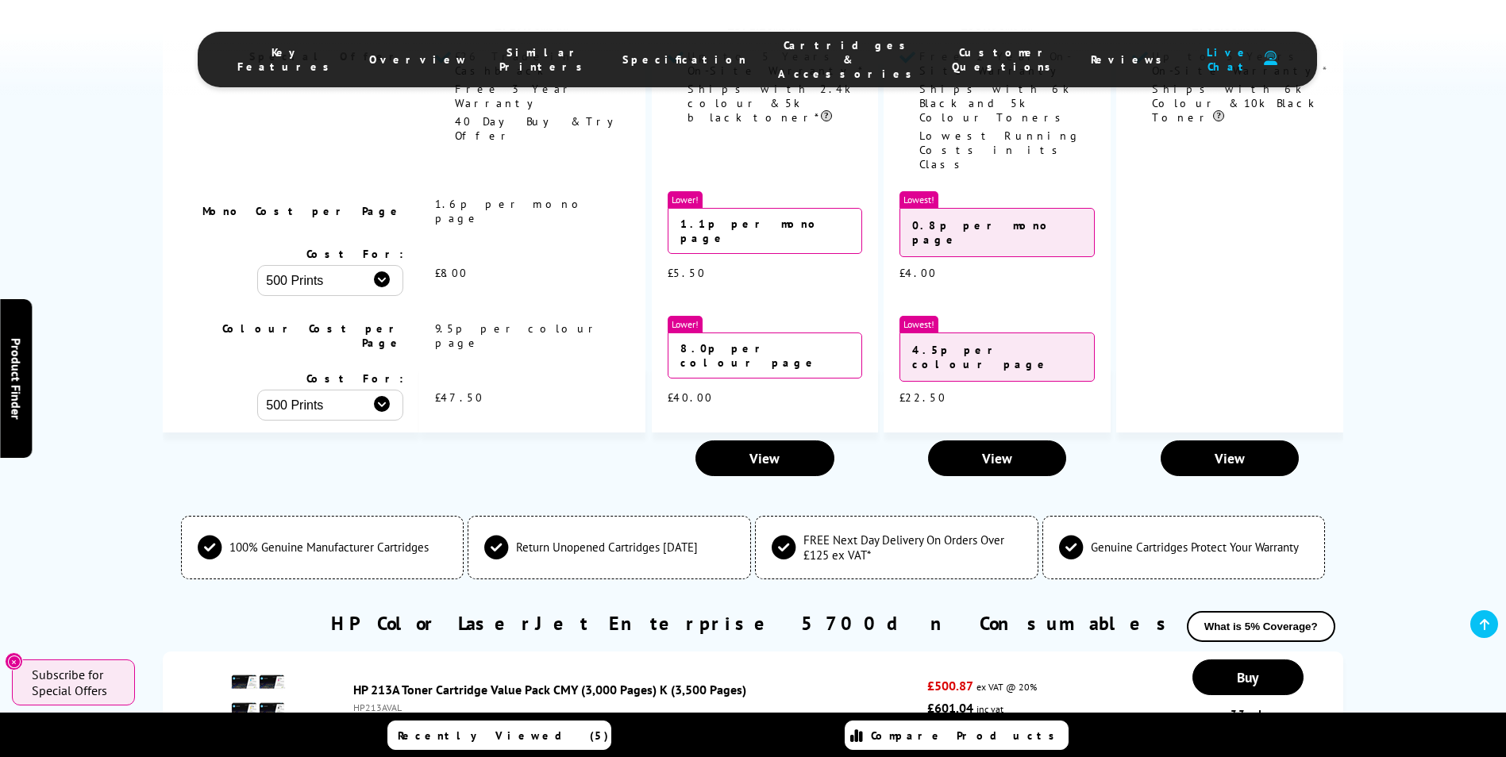
scroll to position [4459, 0]
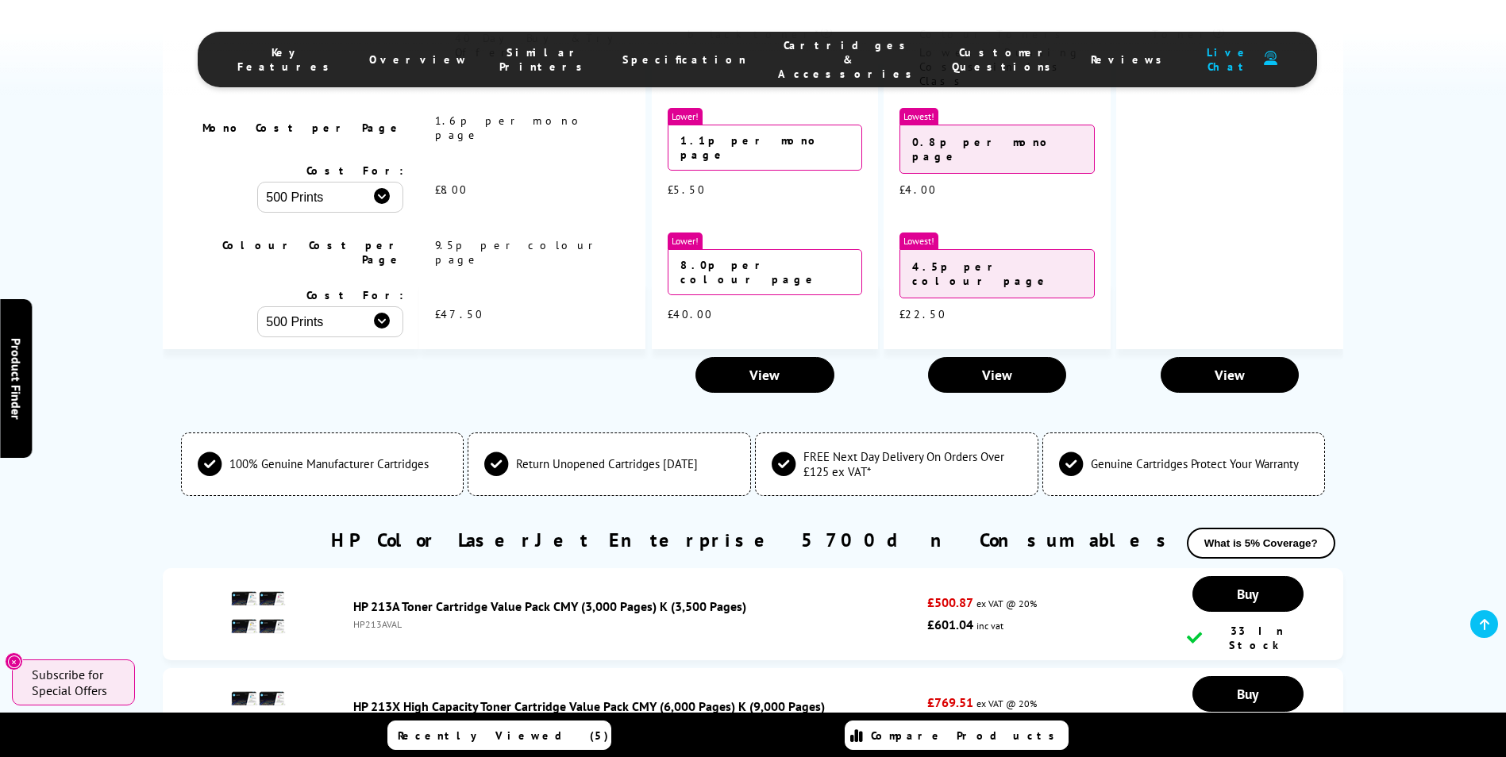
click at [385, 718] on div "HP213XVAL" at bounding box center [636, 724] width 566 height 12
click at [386, 718] on div "HP213XVAL" at bounding box center [636, 724] width 566 height 12
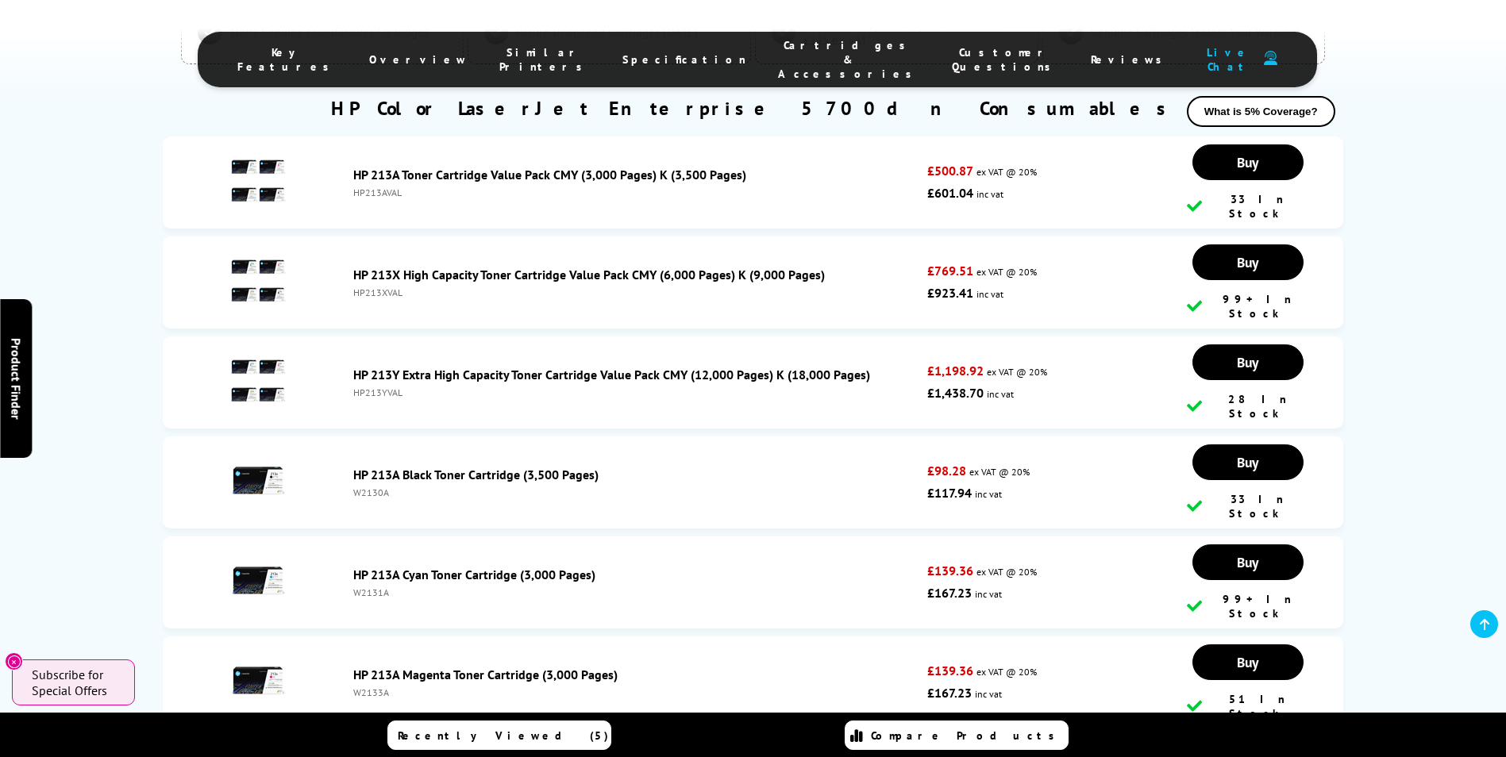
scroll to position [5173, 0]
